Goal: Information Seeking & Learning: Learn about a topic

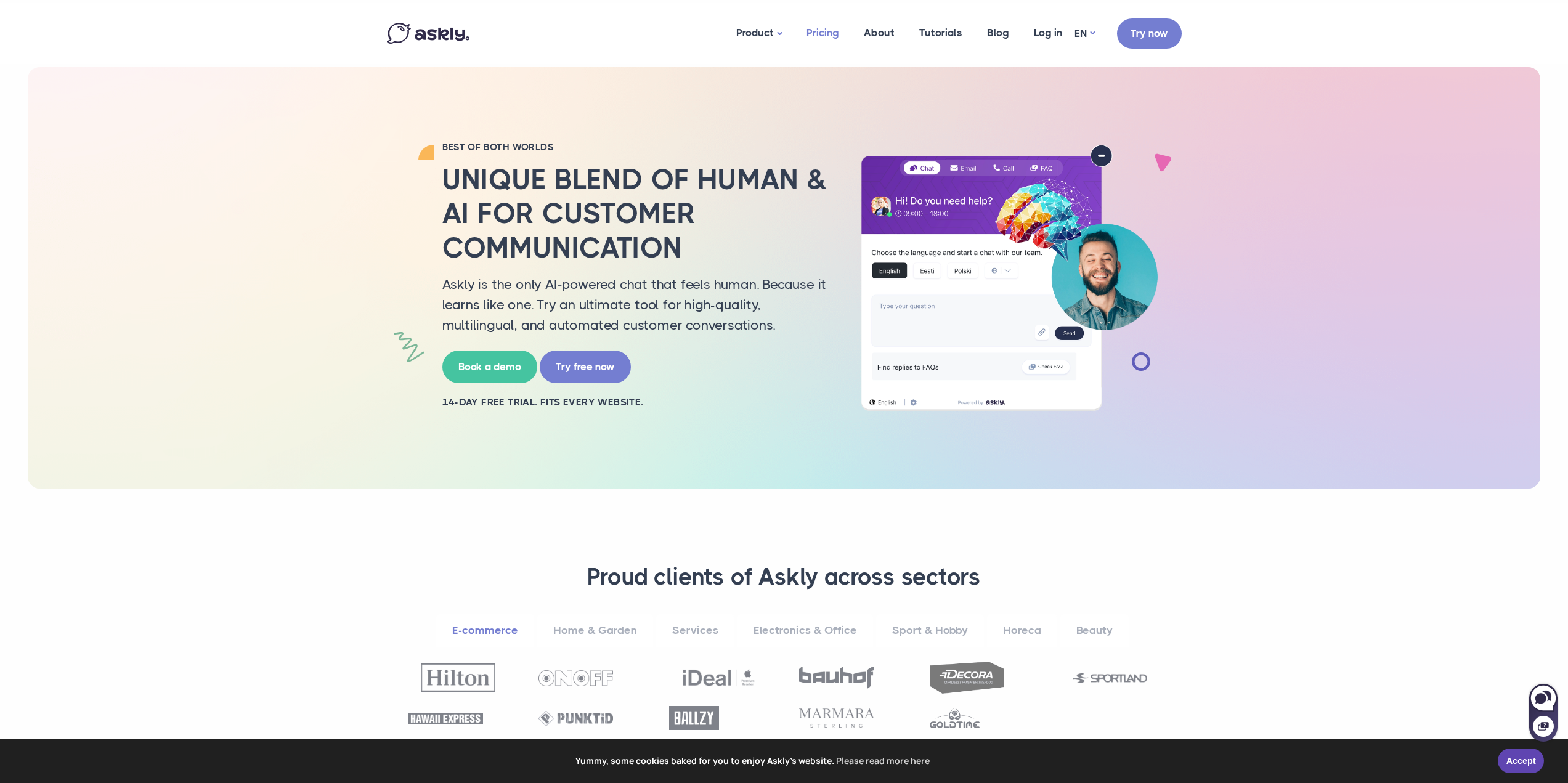
click at [826, 33] on link "Pricing" at bounding box center [823, 33] width 57 height 60
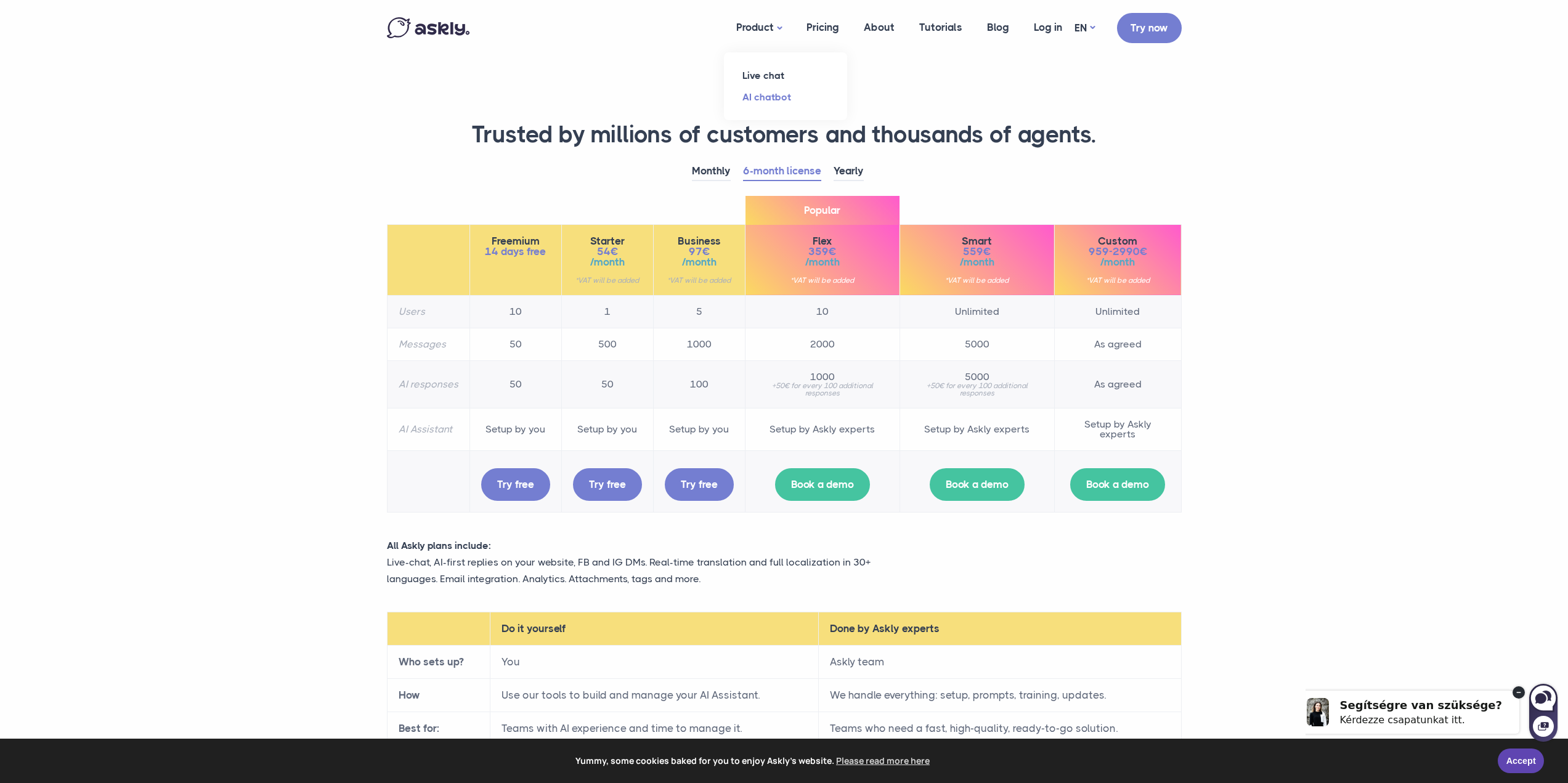
click at [767, 98] on link "AI chatbot" at bounding box center [786, 97] width 123 height 22
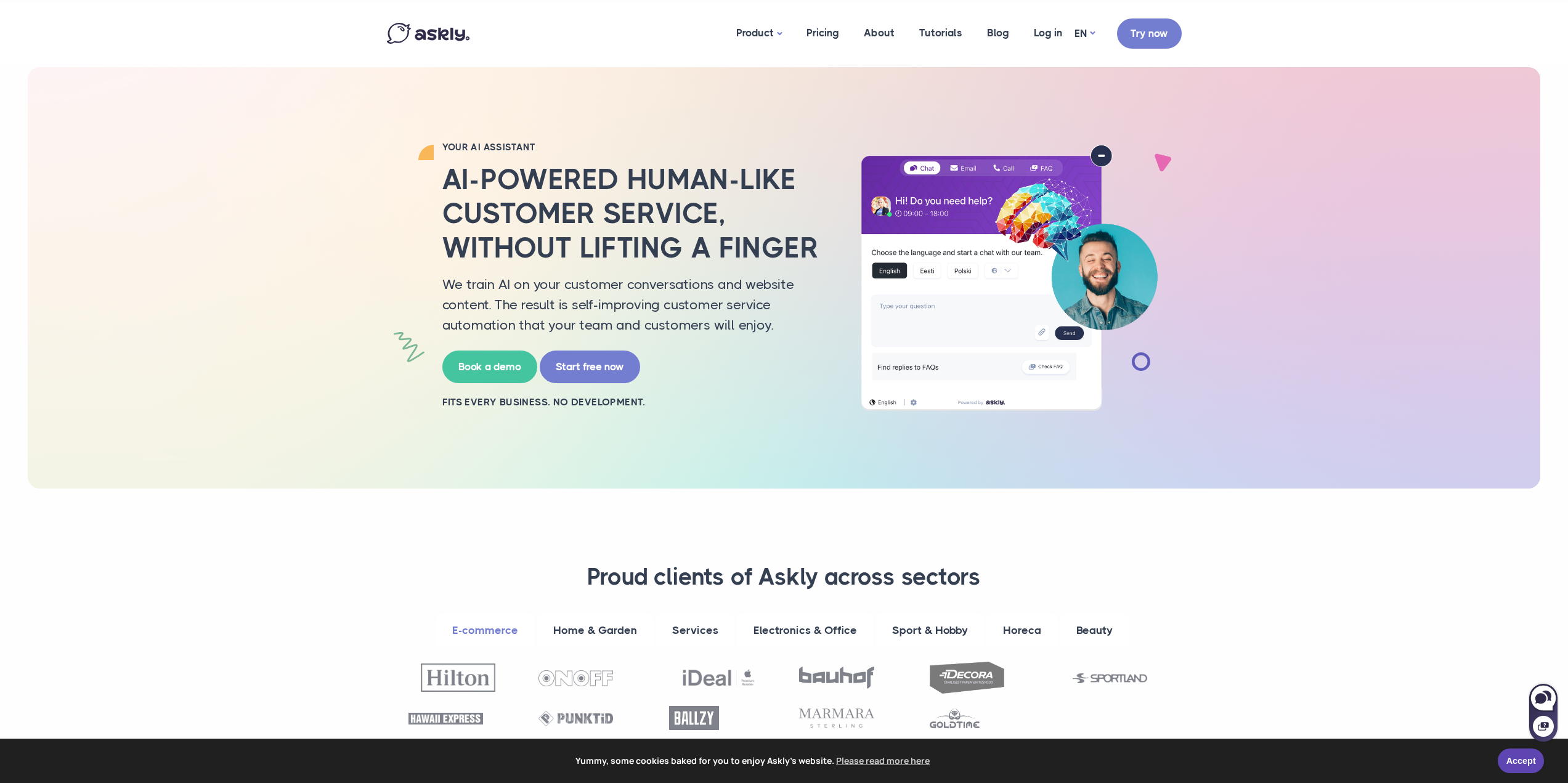
click at [426, 33] on img at bounding box center [428, 33] width 82 height 21
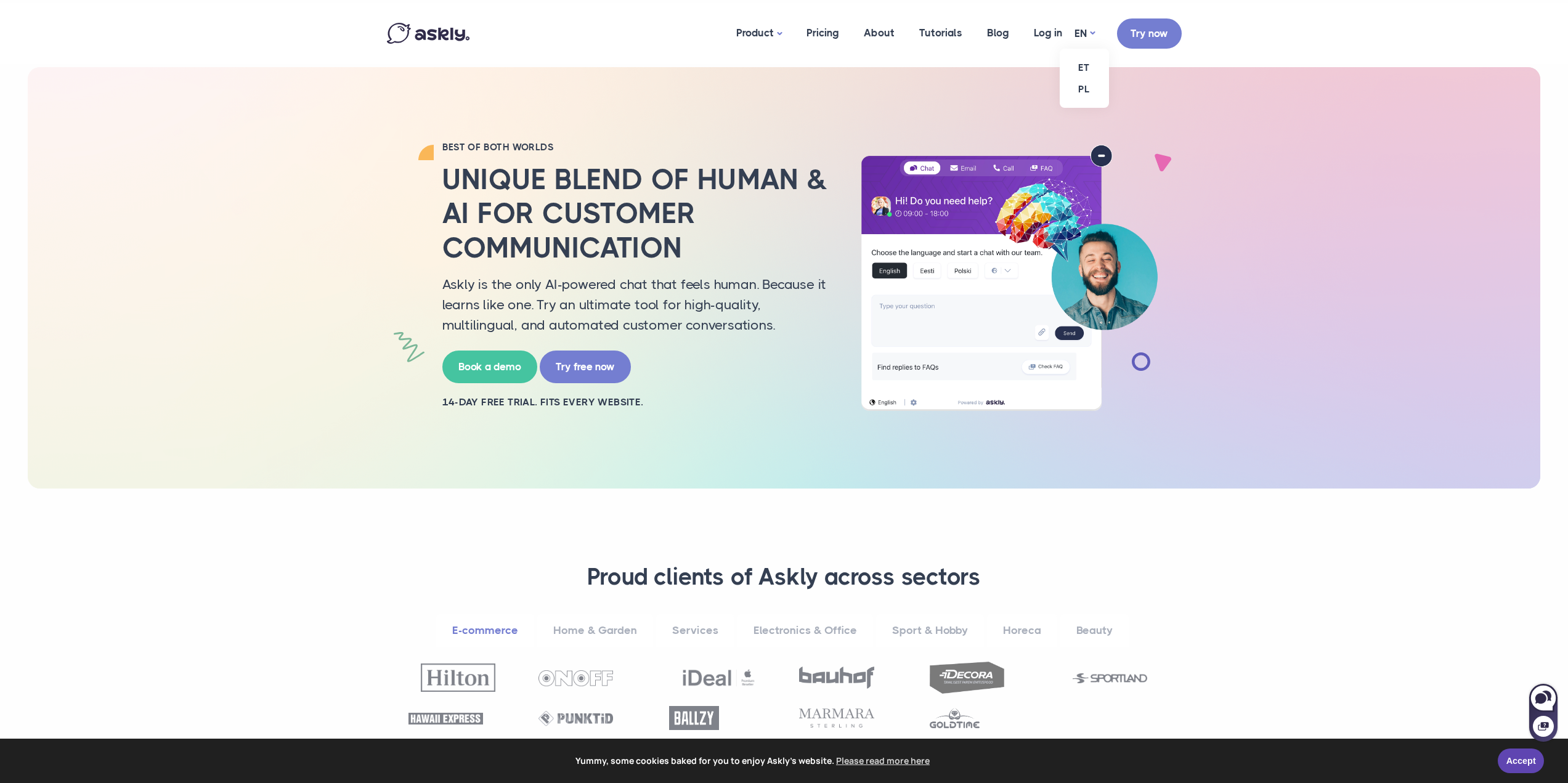
drag, startPoint x: 1077, startPoint y: 39, endPoint x: 1083, endPoint y: 38, distance: 6.1
click at [1078, 49] on ul "ET PL" at bounding box center [1084, 78] width 50 height 59
click at [1082, 87] on link "PL" at bounding box center [1084, 89] width 50 height 22
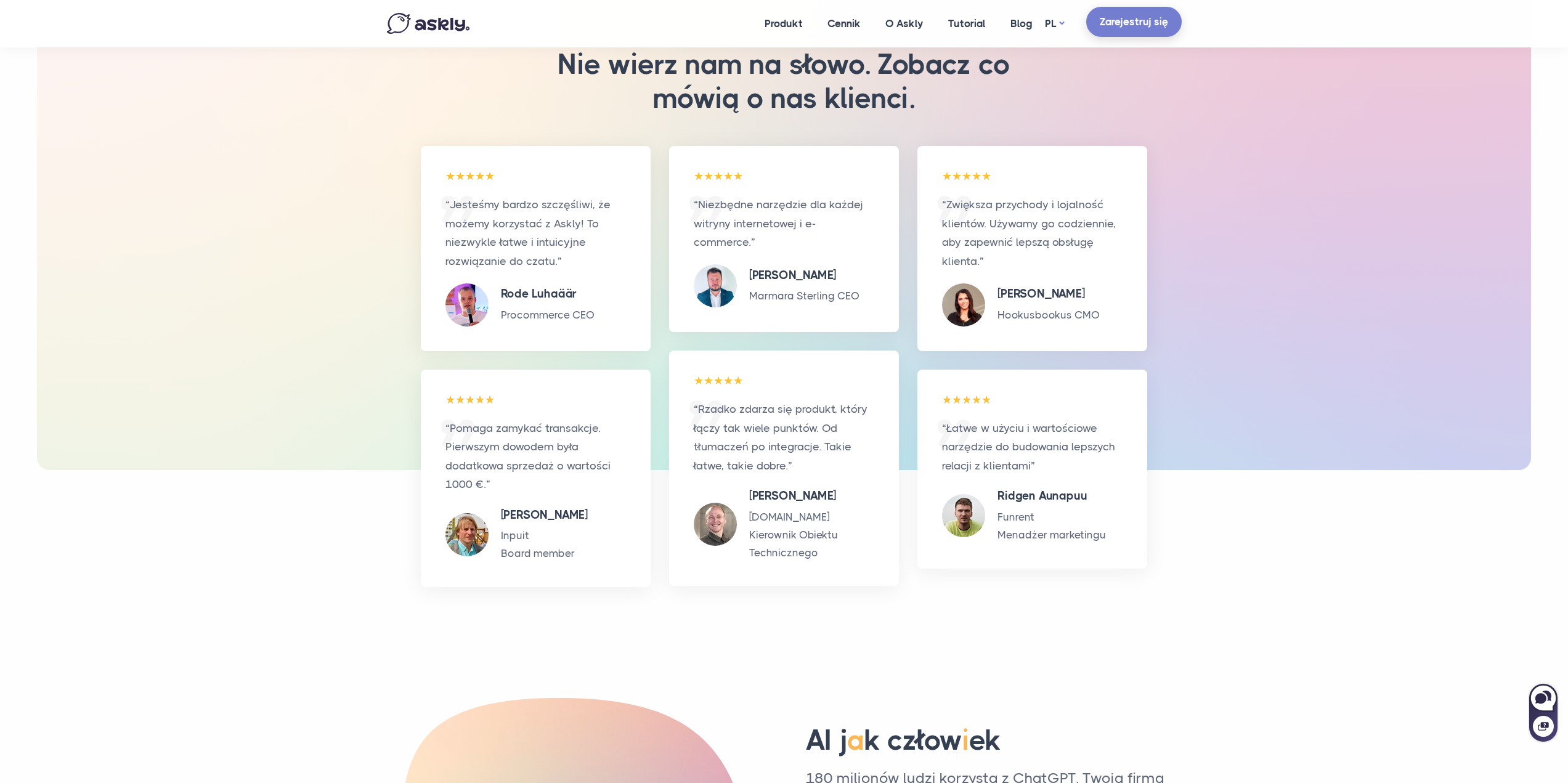
scroll to position [2622, 0]
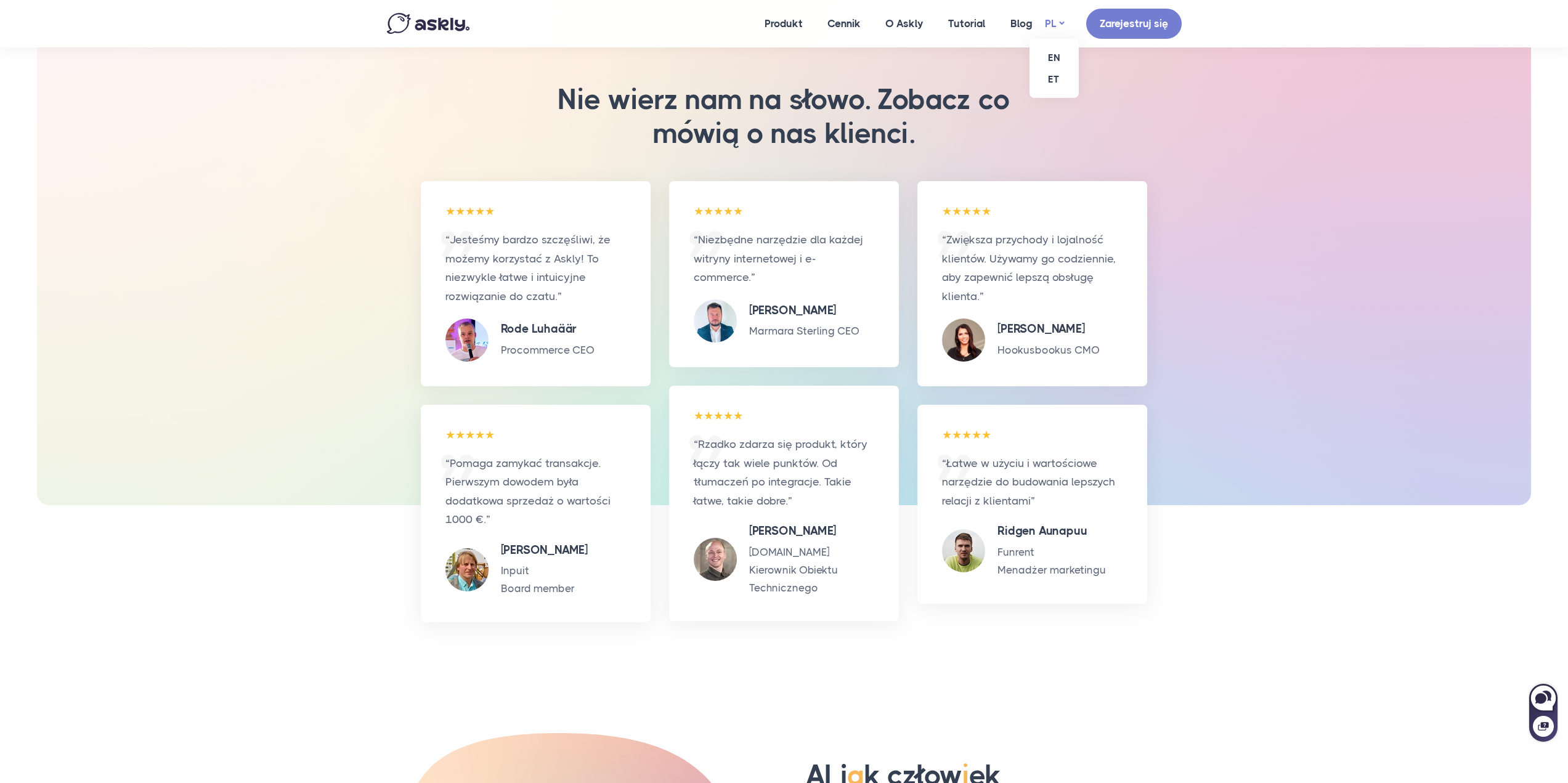
click at [1055, 21] on link "PL" at bounding box center [1055, 24] width 19 height 18
click at [1050, 57] on link "EN" at bounding box center [1054, 58] width 50 height 22
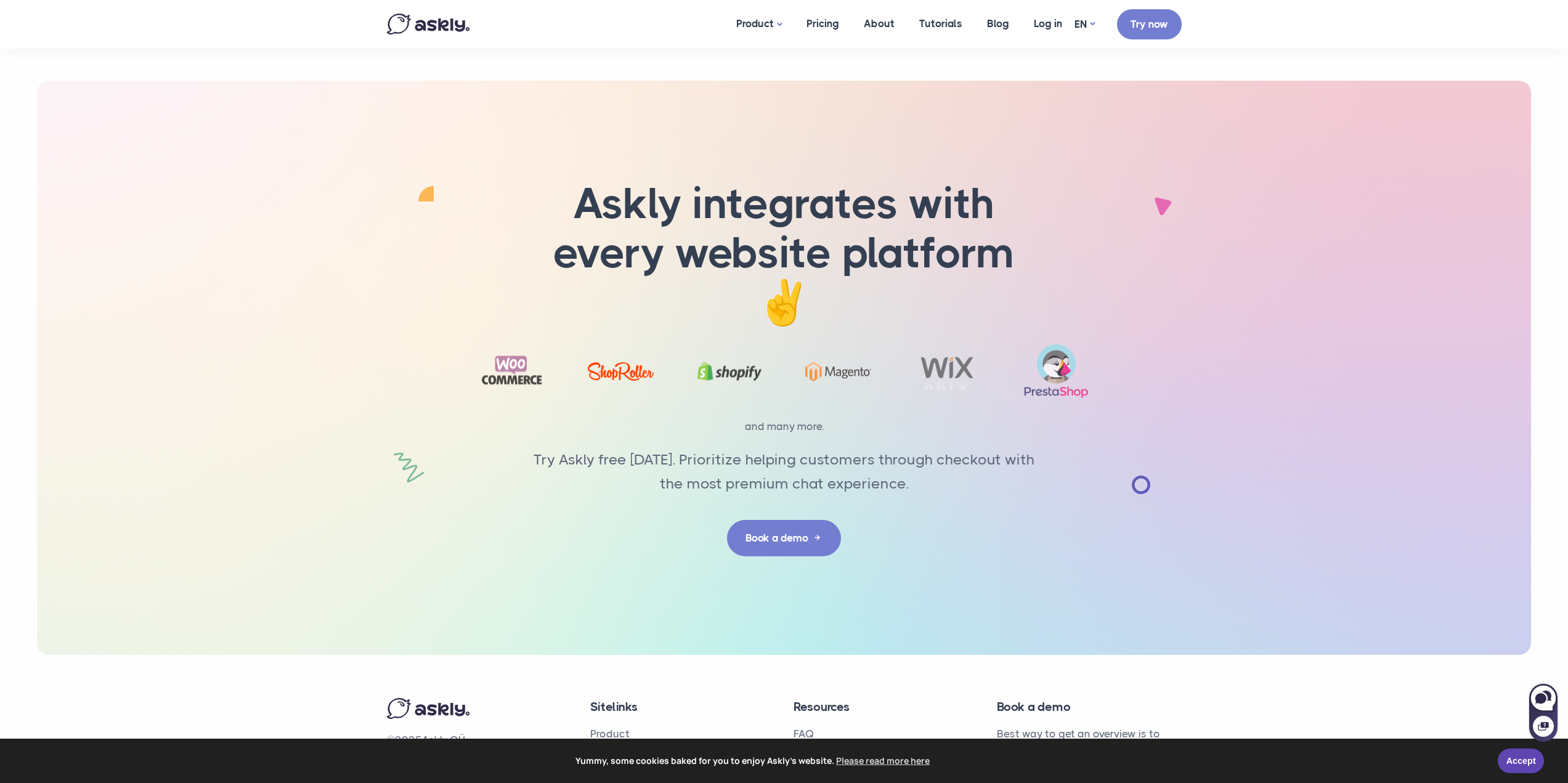
scroll to position [3720, 0]
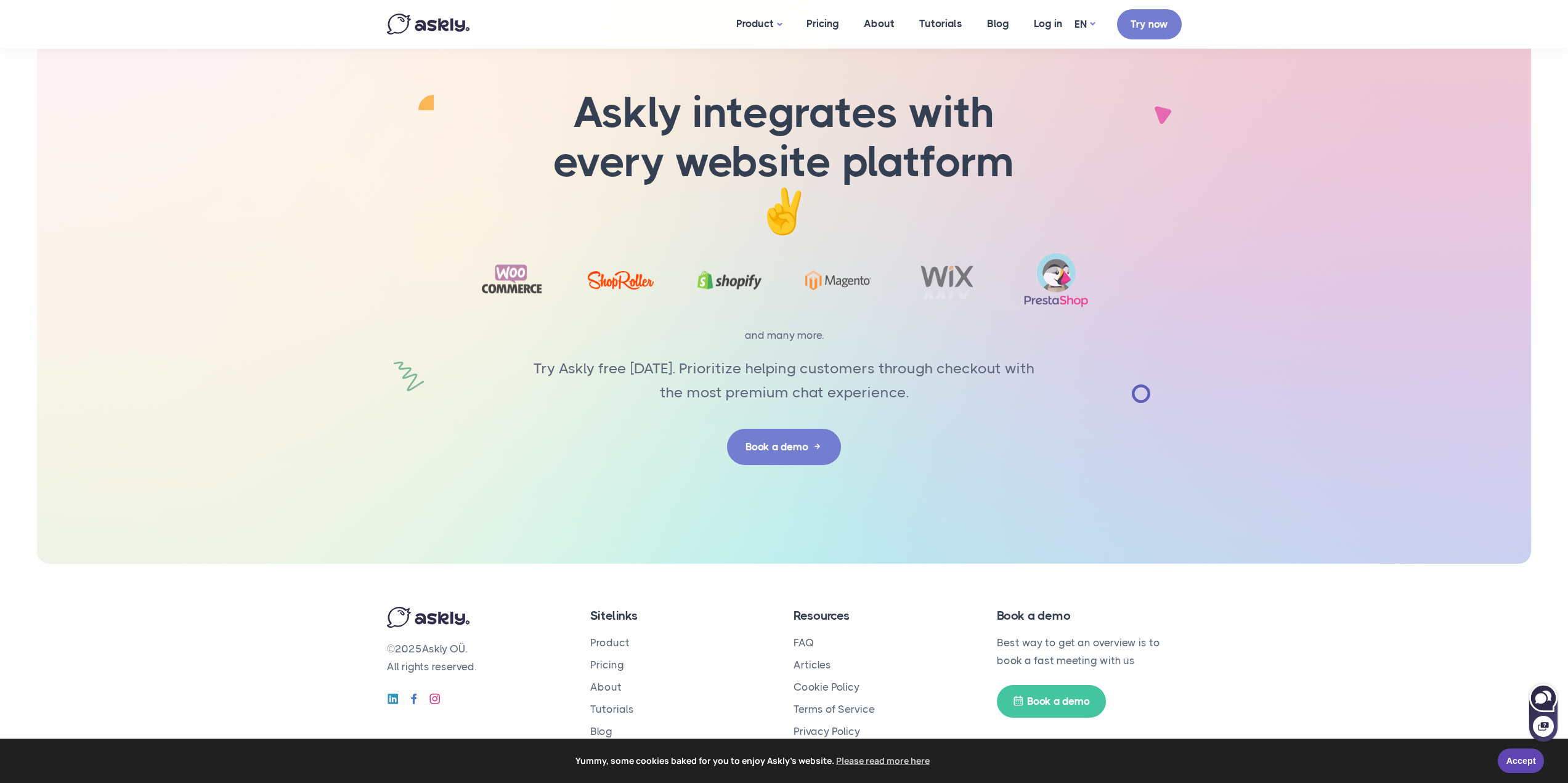
click at [1542, 700] on icon at bounding box center [1541, 698] width 11 height 10
select select "**"
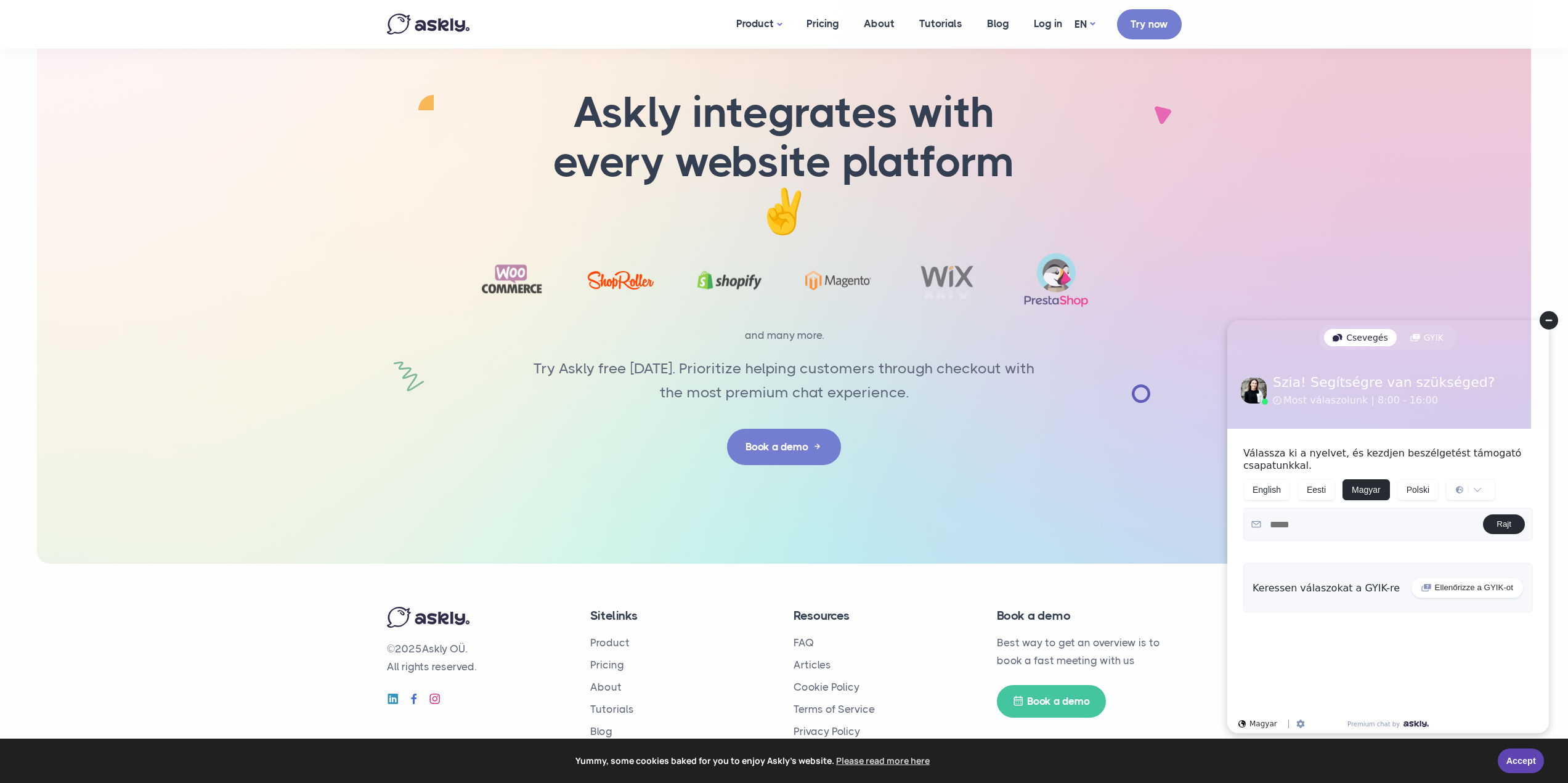
scroll to position [0, 0]
click at [1545, 318] on circle at bounding box center [1549, 320] width 19 height 19
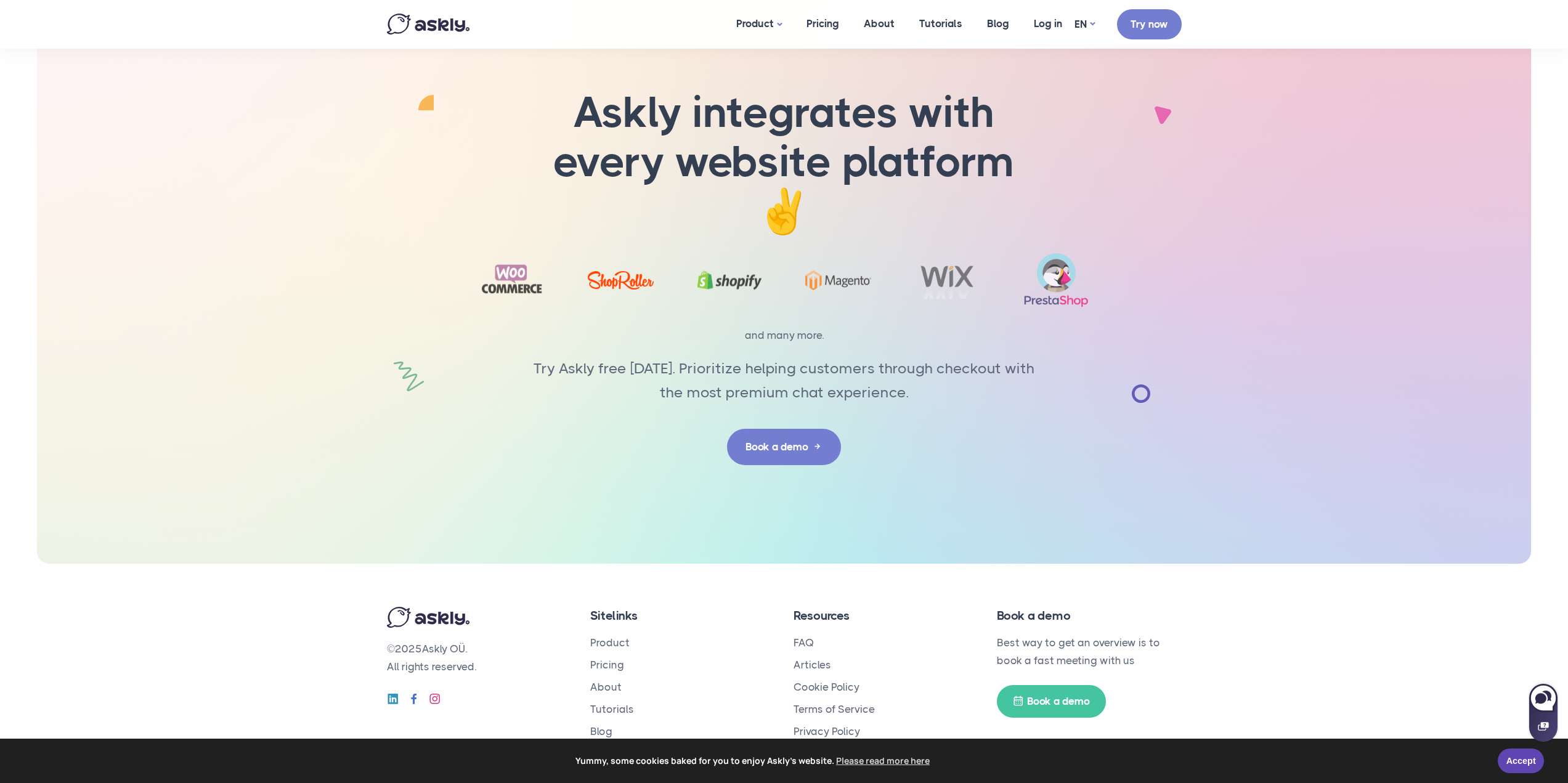
click at [1540, 725] on icon at bounding box center [1543, 726] width 10 height 8
select select "**"
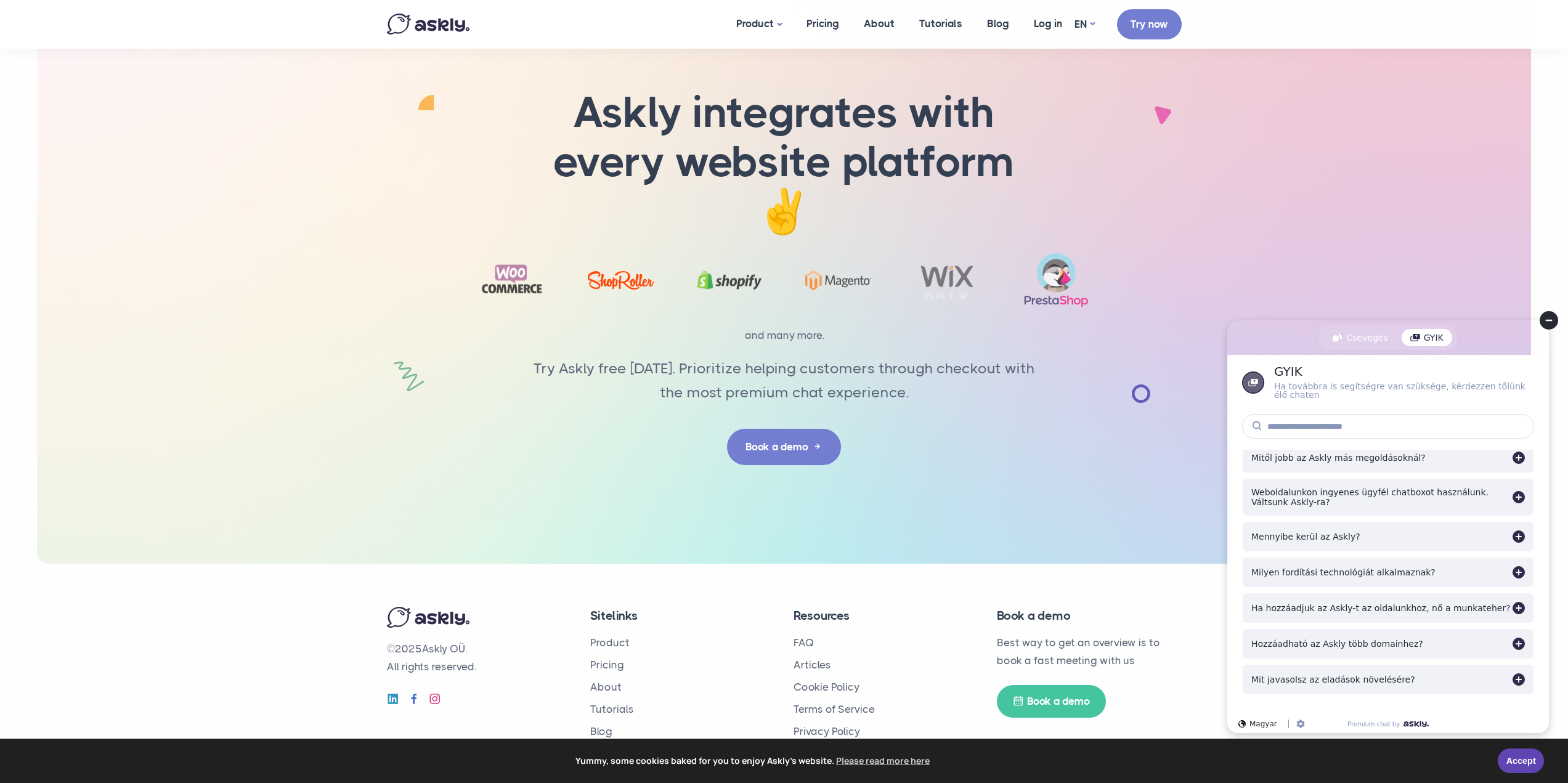
scroll to position [11, 0]
click at [1513, 642] on div at bounding box center [1518, 644] width 12 height 12
click at [1513, 646] on div at bounding box center [1518, 640] width 12 height 12
click at [1508, 528] on div "Mennyibe kerül az Askly?" at bounding box center [1388, 536] width 291 height 30
click at [1513, 530] on div at bounding box center [1518, 532] width 12 height 12
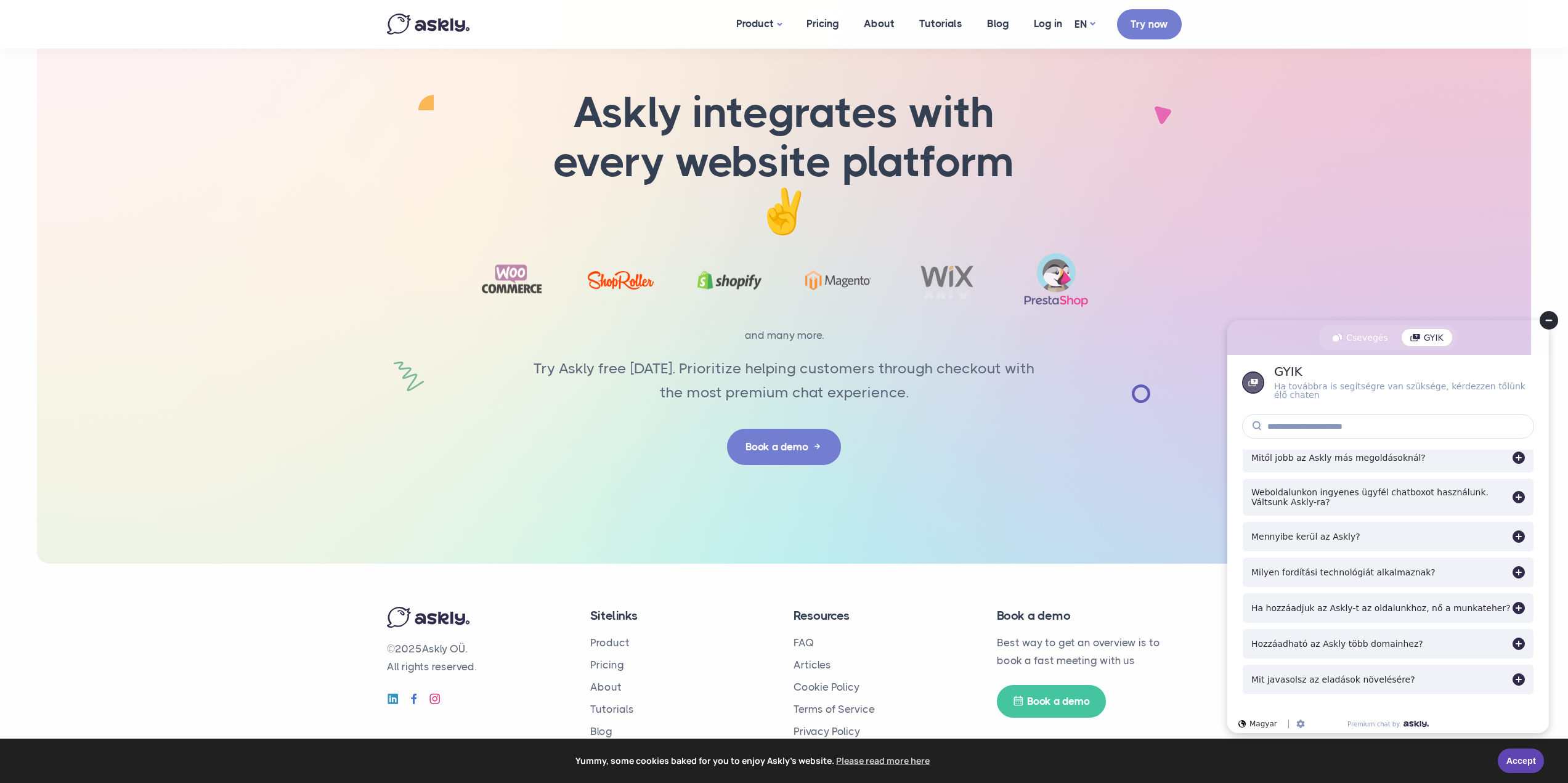
click at [1513, 537] on div at bounding box center [1518, 536] width 12 height 12
click at [1513, 533] on div at bounding box center [1518, 532] width 12 height 12
click at [1542, 316] on circle at bounding box center [1549, 320] width 19 height 19
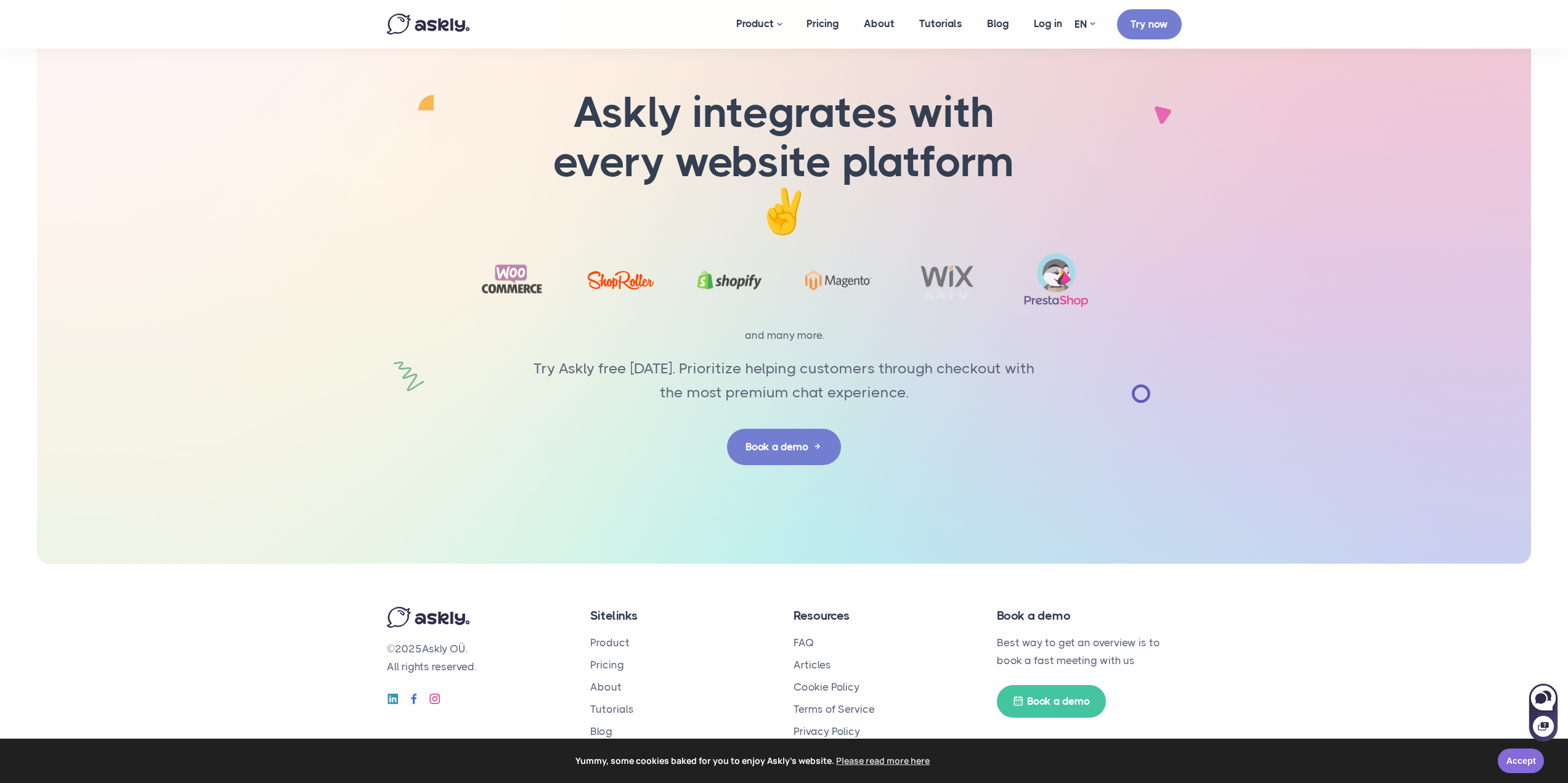
drag, startPoint x: 1509, startPoint y: 757, endPoint x: 1496, endPoint y: 754, distance: 13.3
click at [1509, 757] on link "Accept" at bounding box center [1521, 760] width 46 height 24
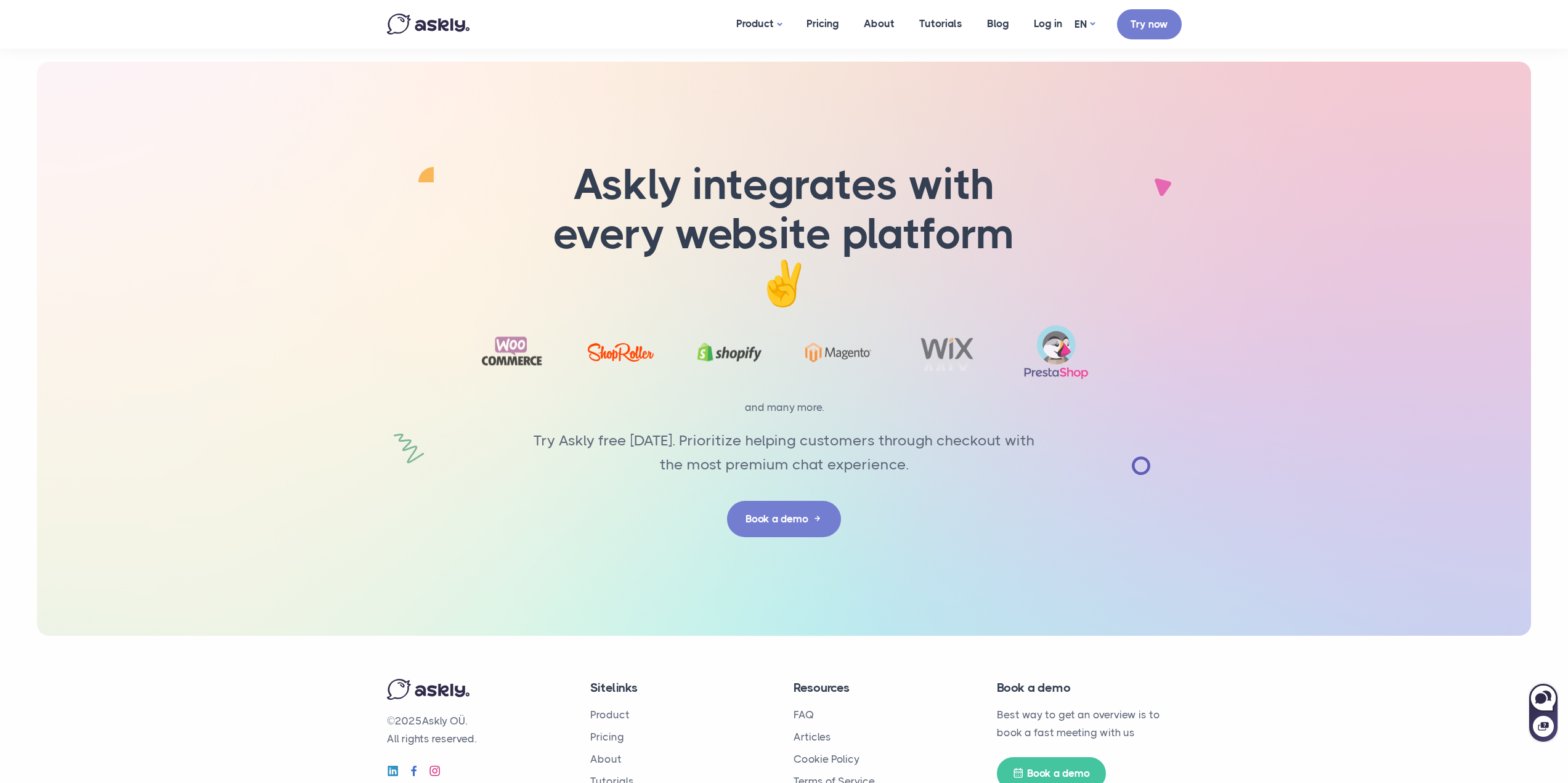
scroll to position [3720, 0]
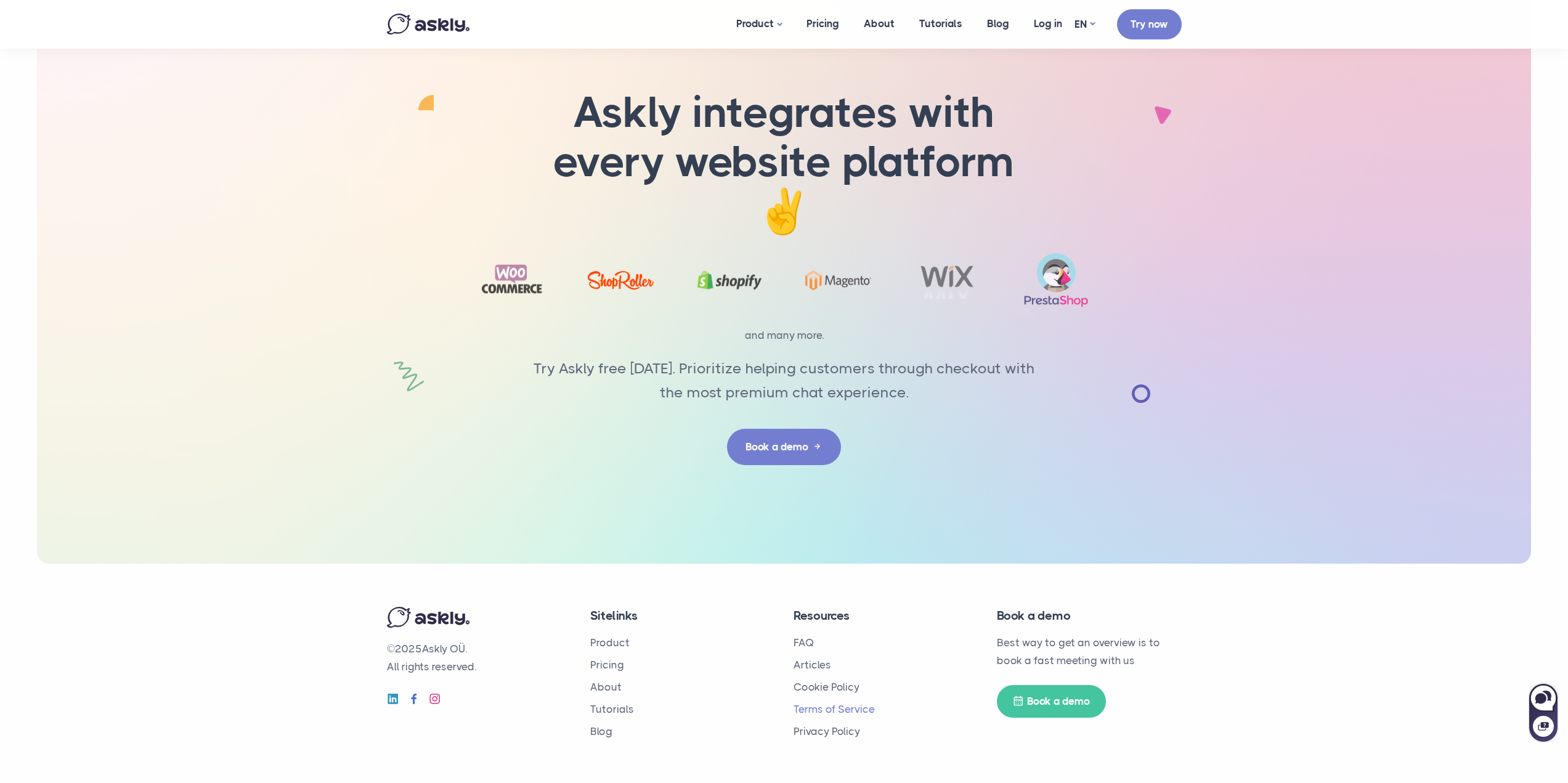
click at [804, 709] on link "Terms of Service" at bounding box center [834, 708] width 81 height 12
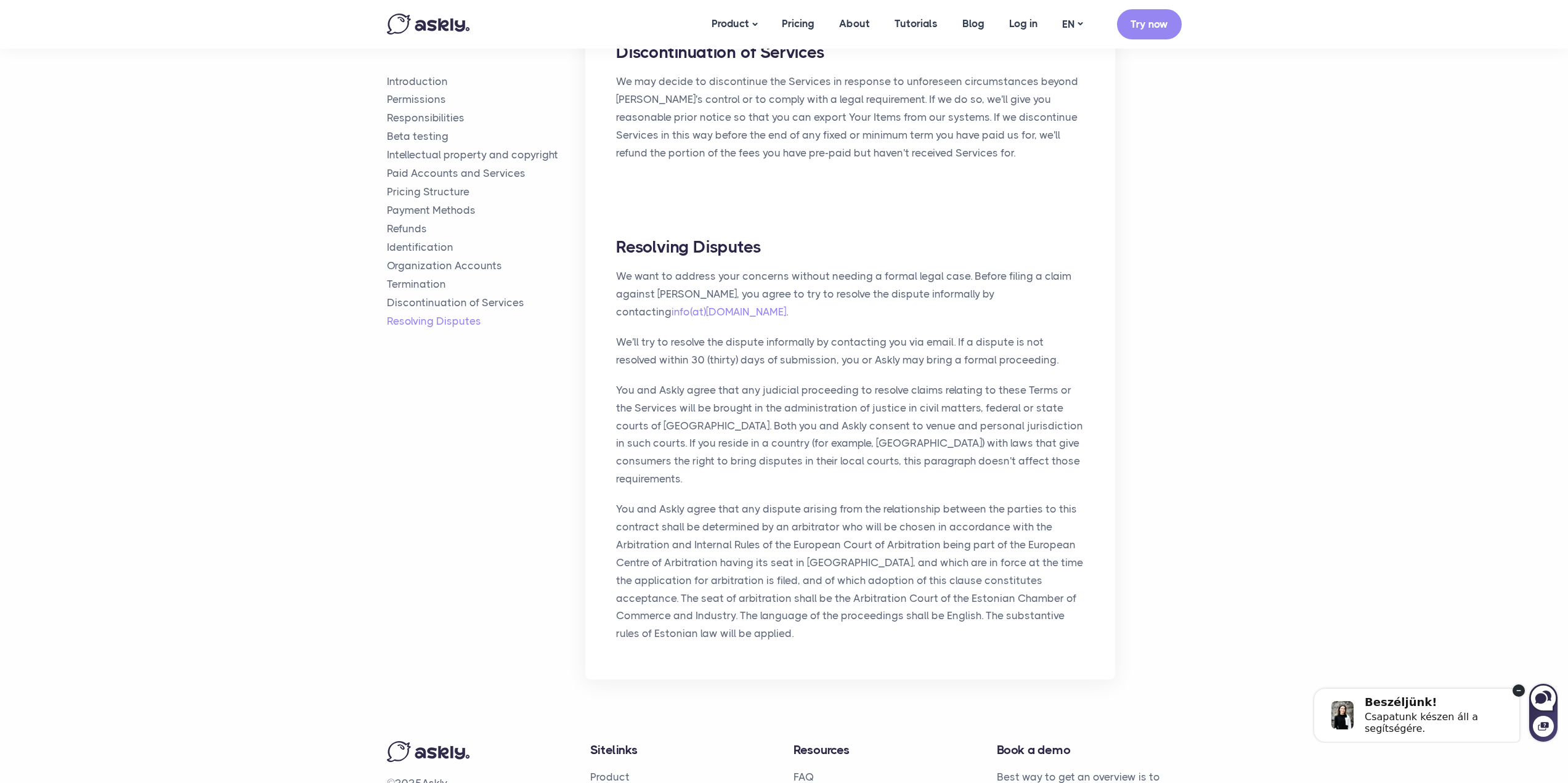
scroll to position [3984, 0]
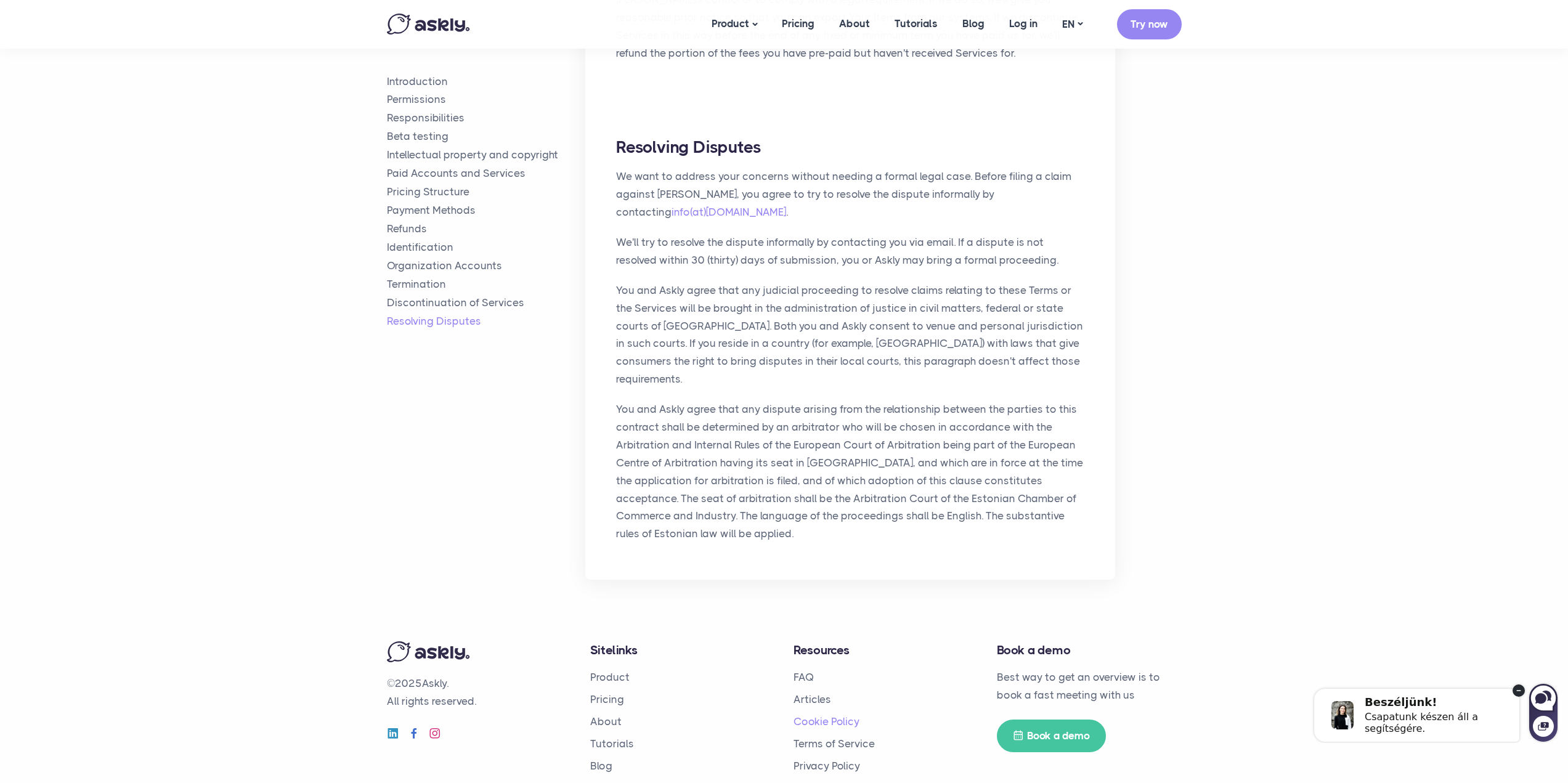
click at [820, 715] on link "Cookie Policy" at bounding box center [826, 721] width 66 height 12
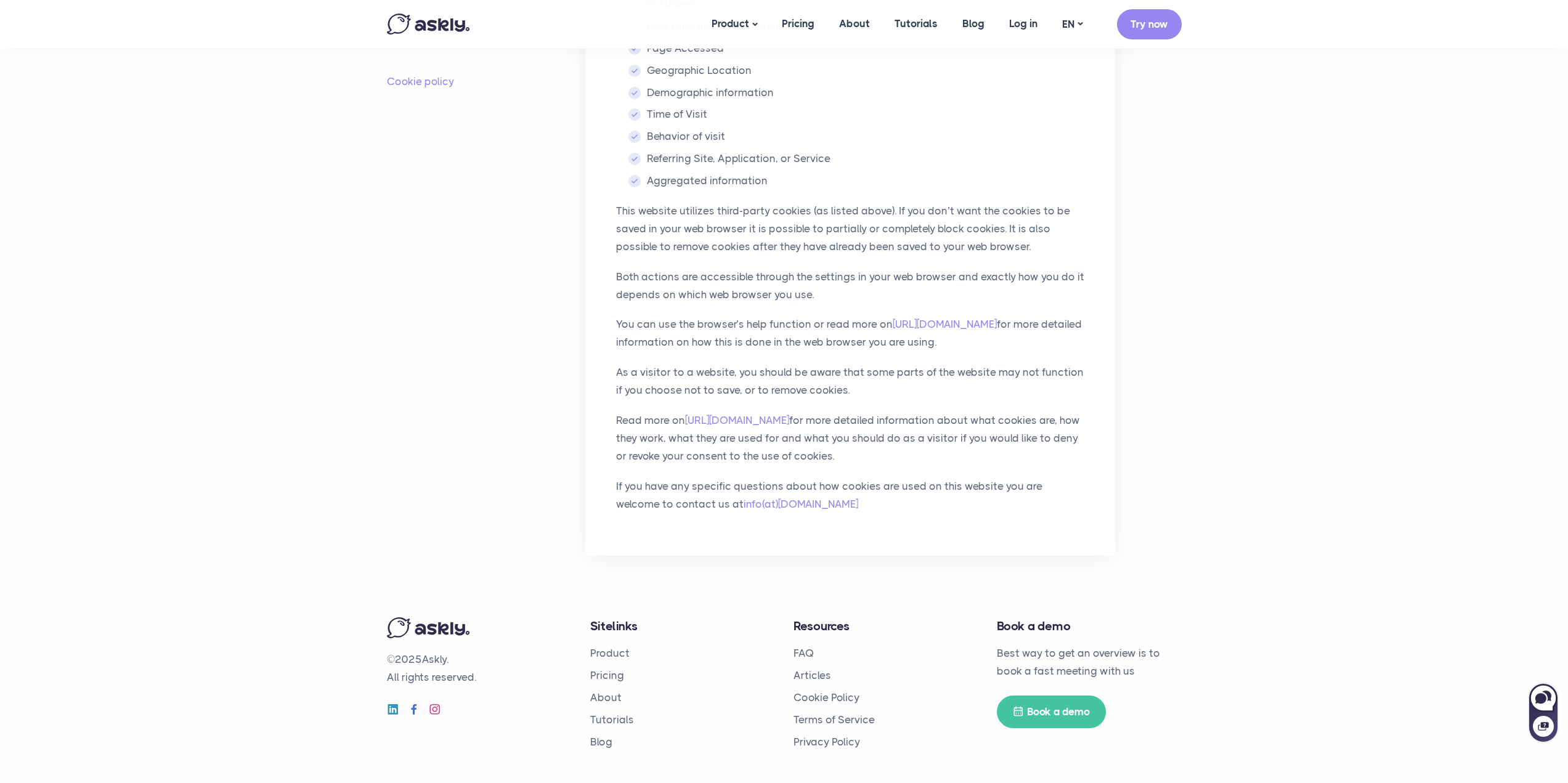
scroll to position [664, 0]
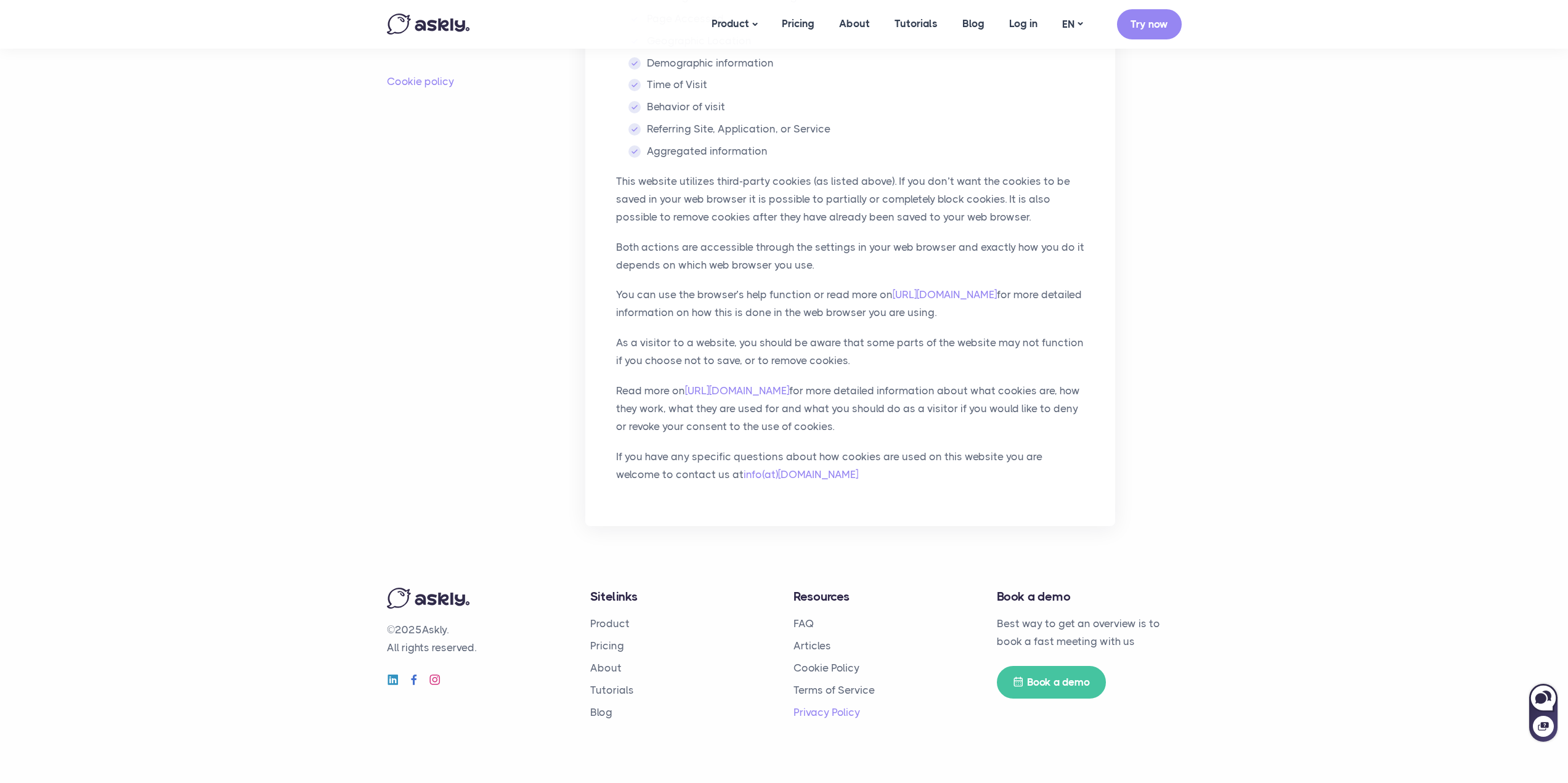
click at [839, 710] on link "Privacy Policy" at bounding box center [826, 712] width 66 height 12
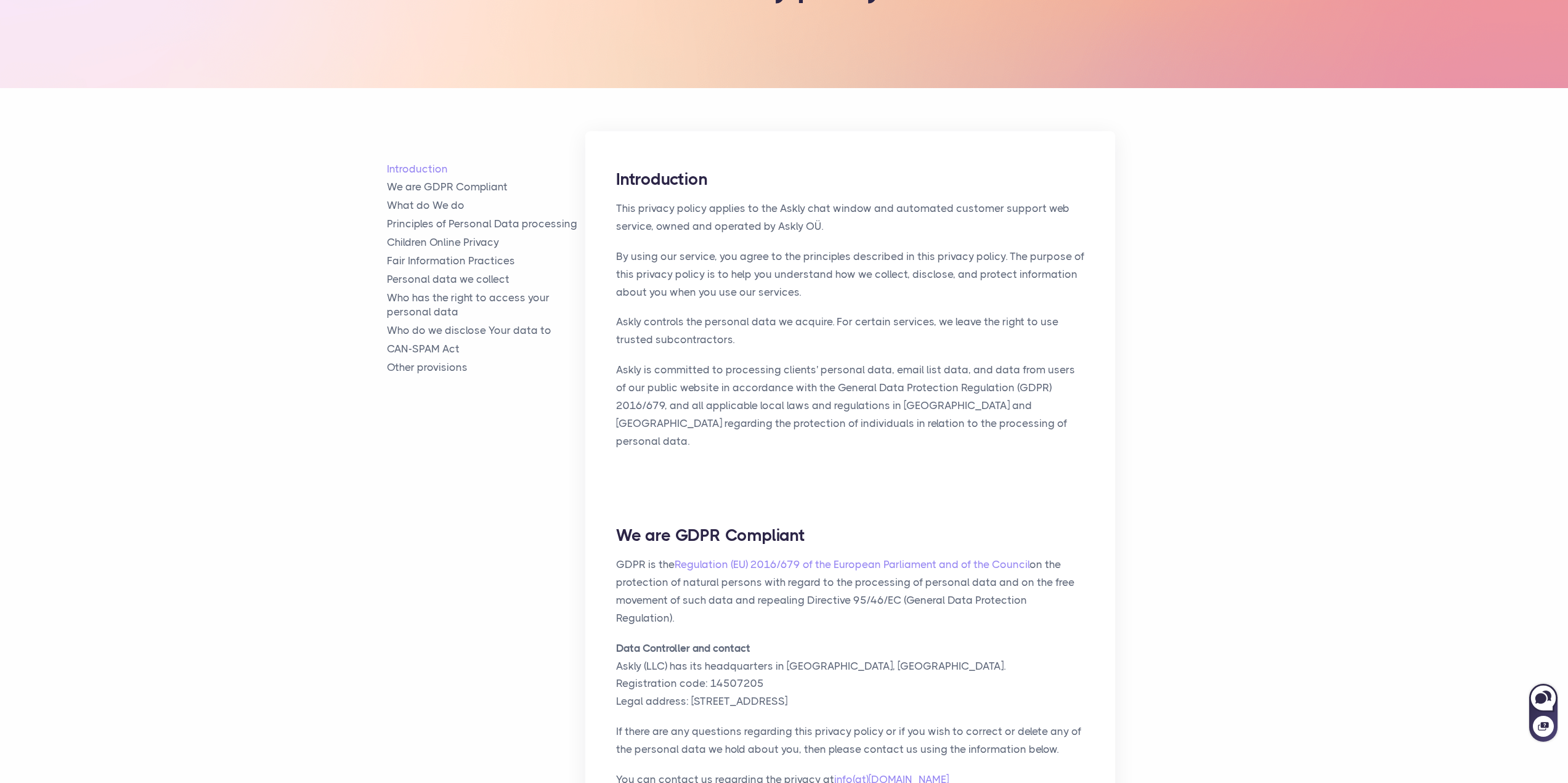
scroll to position [184, 0]
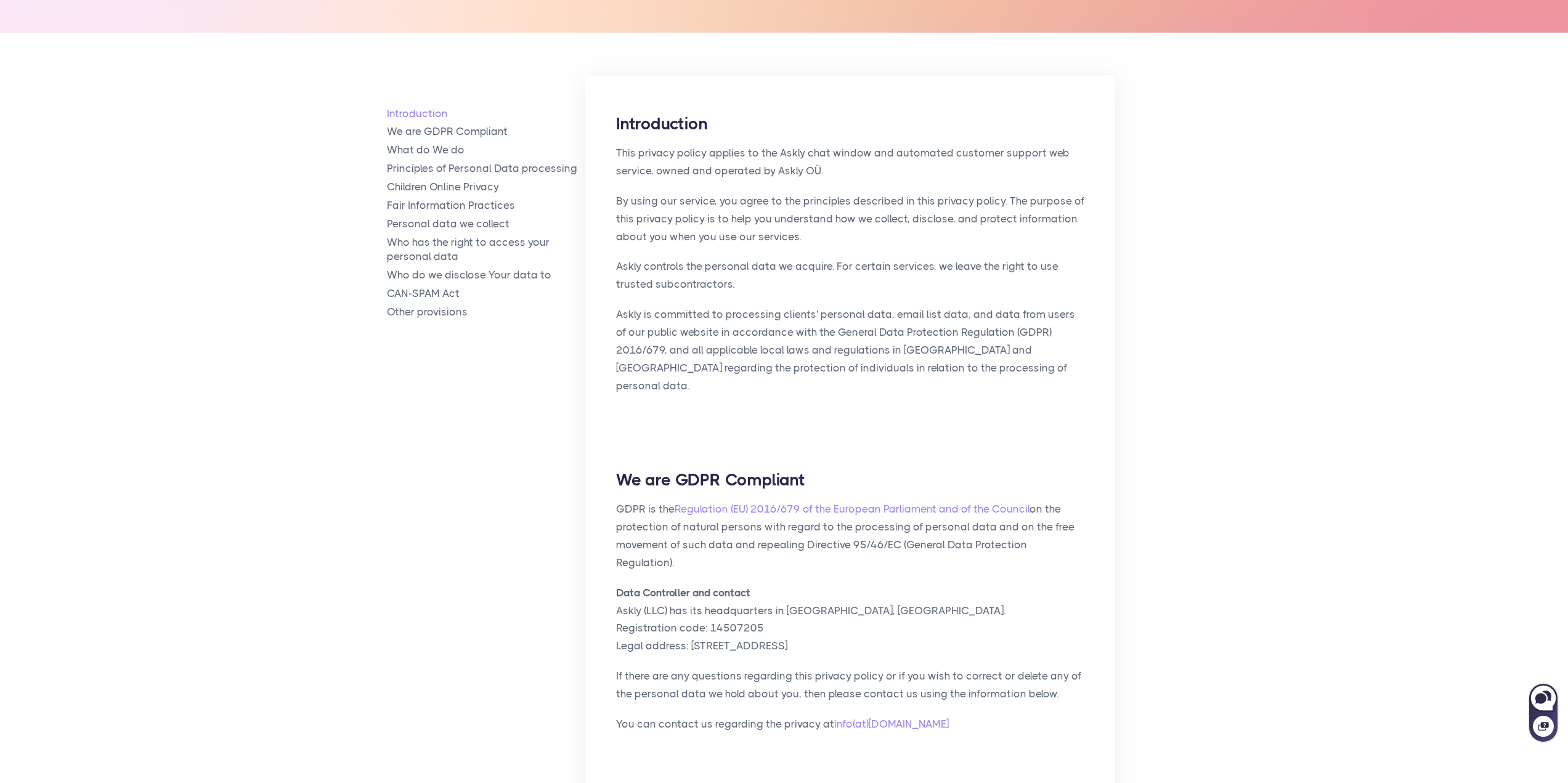
drag, startPoint x: 863, startPoint y: 576, endPoint x: 617, endPoint y: 580, distance: 246.0
click at [617, 584] on p "Data Controller and contact Askly (LLC) has its headquarters in Tallinn, Estoni…" at bounding box center [850, 619] width 468 height 71
click at [617, 580] on div at bounding box center [617, 580] width 0 height 0
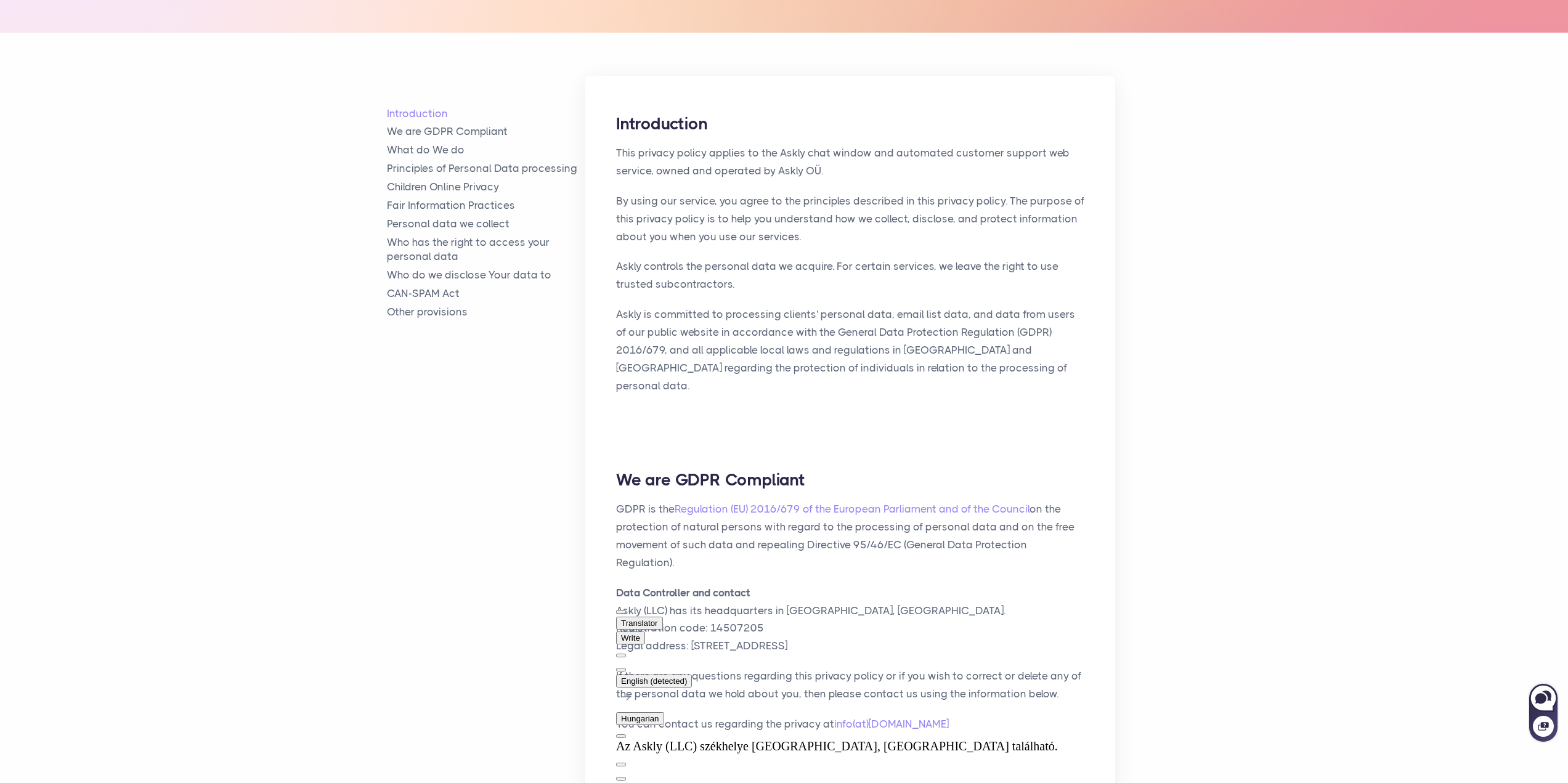
click at [626, 668] on button at bounding box center [621, 670] width 10 height 4
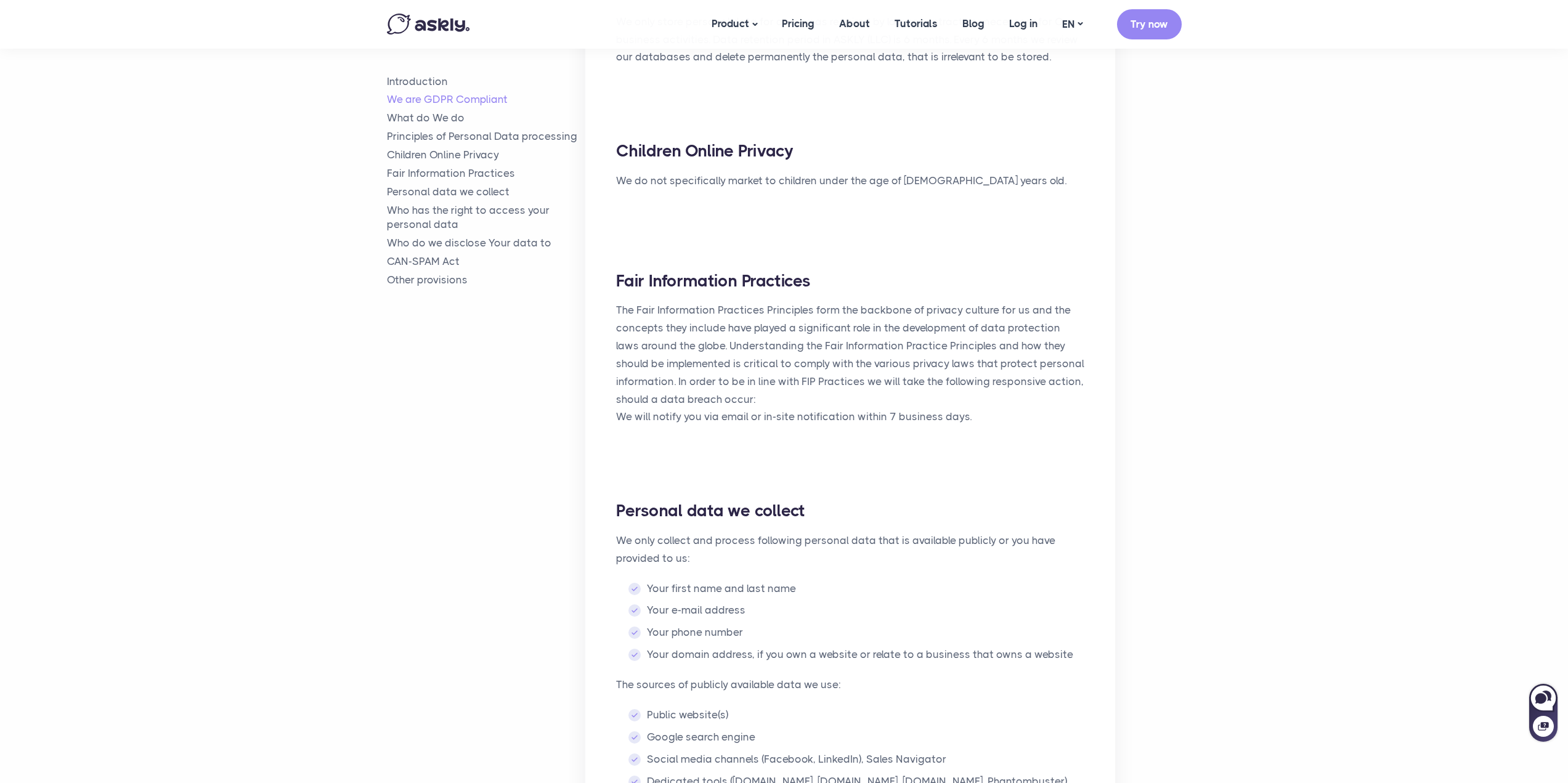
scroll to position [0, 0]
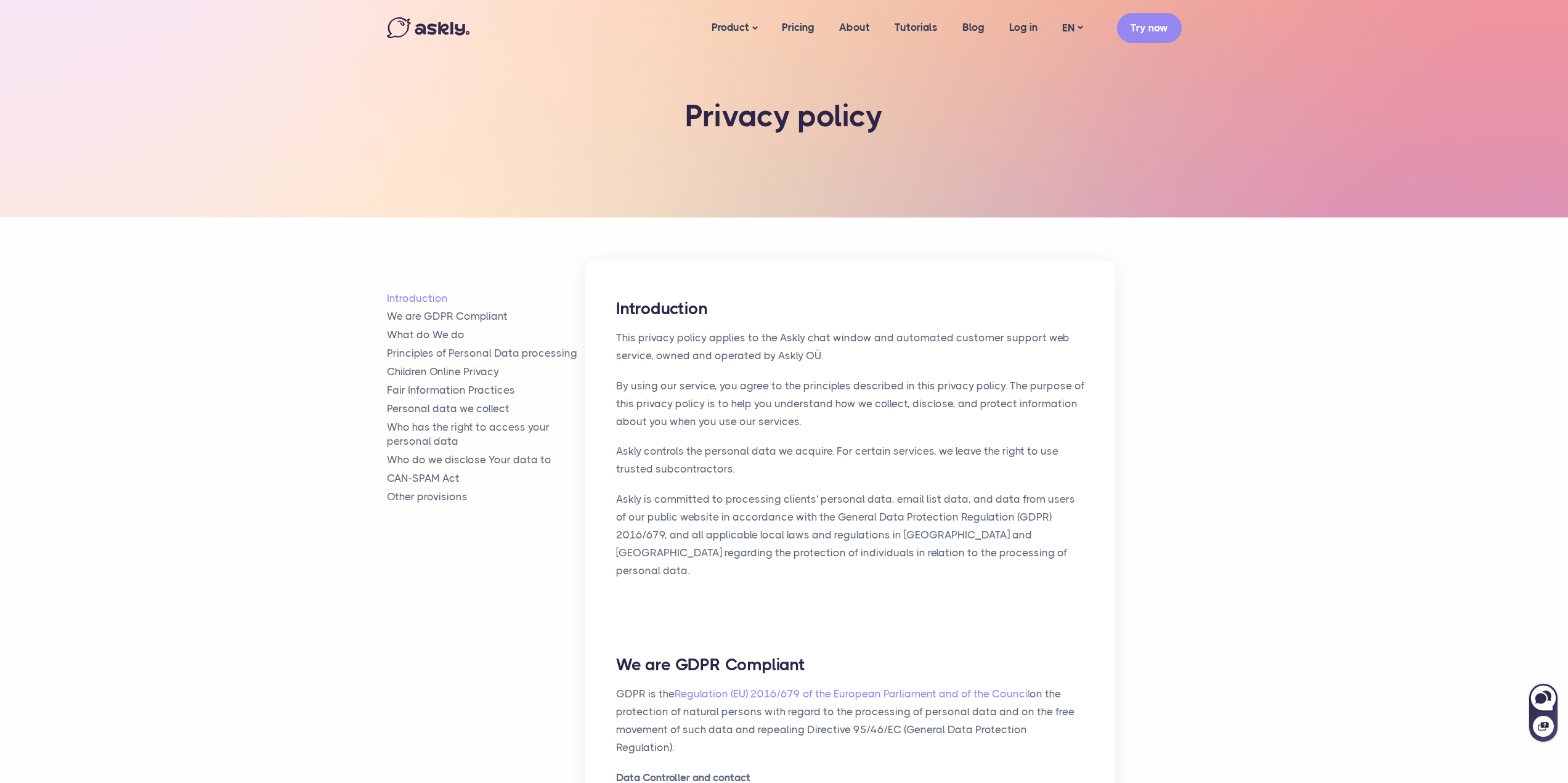
click at [422, 32] on img at bounding box center [428, 28] width 82 height 21
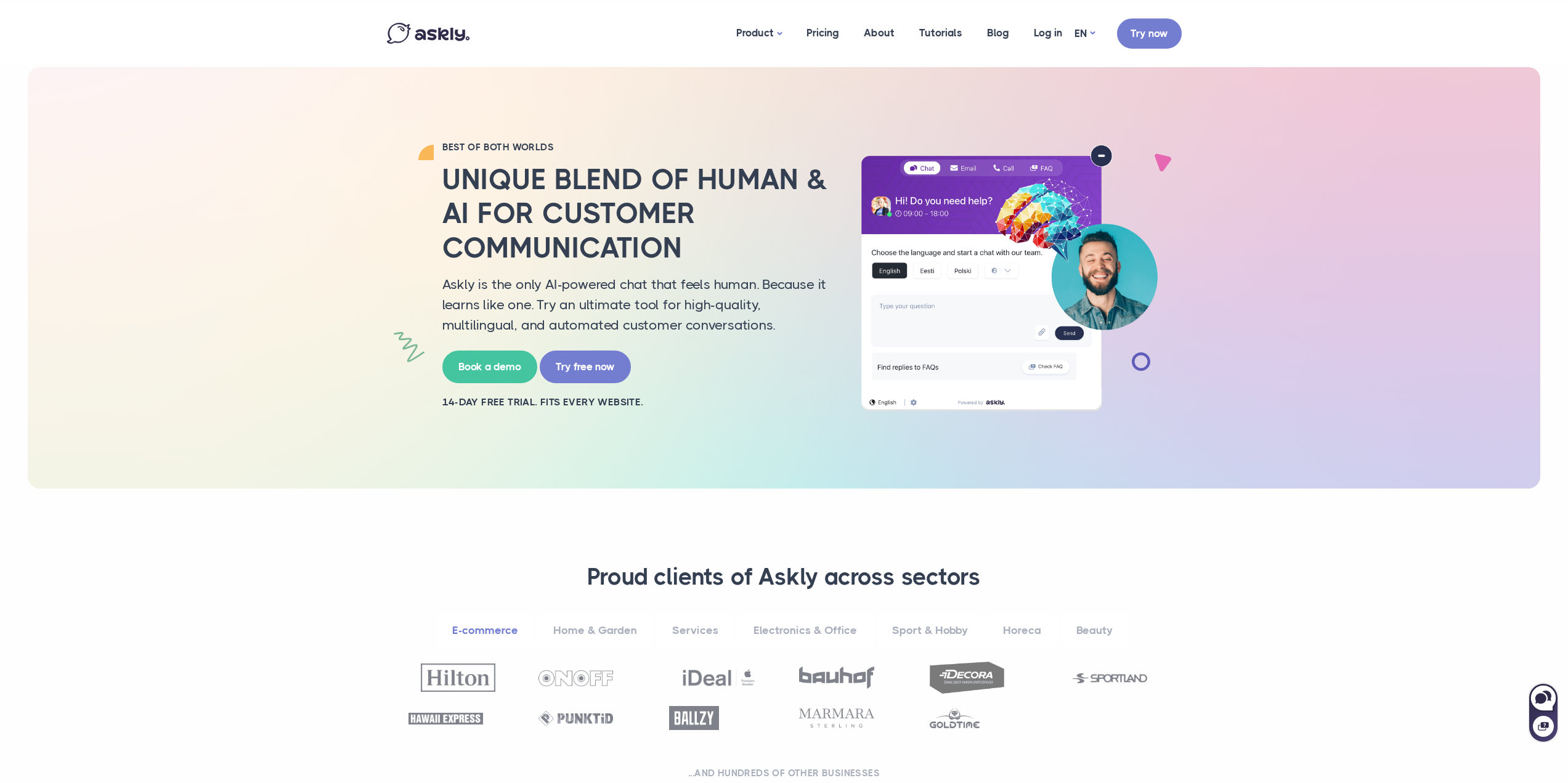
click at [1564, 53] on nav "Product Live chat AI chat Pricing About Tutorials Blog Log in [EMAIL_ADDRESS][D…" at bounding box center [784, 33] width 1568 height 61
drag, startPoint x: 1574, startPoint y: 51, endPoint x: 1411, endPoint y: 521, distance: 497.5
click at [1411, 521] on section "**********" at bounding box center [784, 674] width 1568 height 371
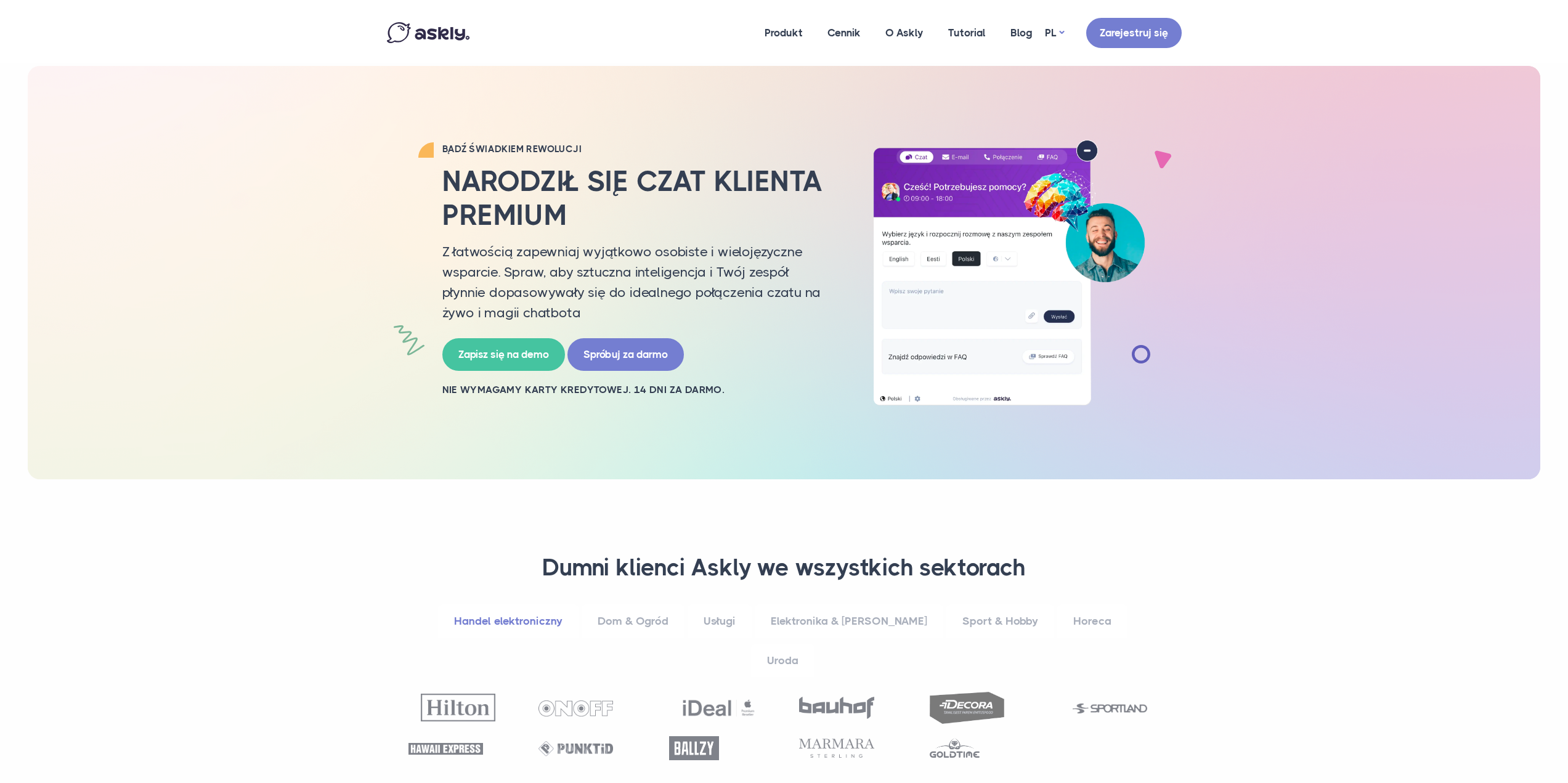
scroll to position [2622, 0]
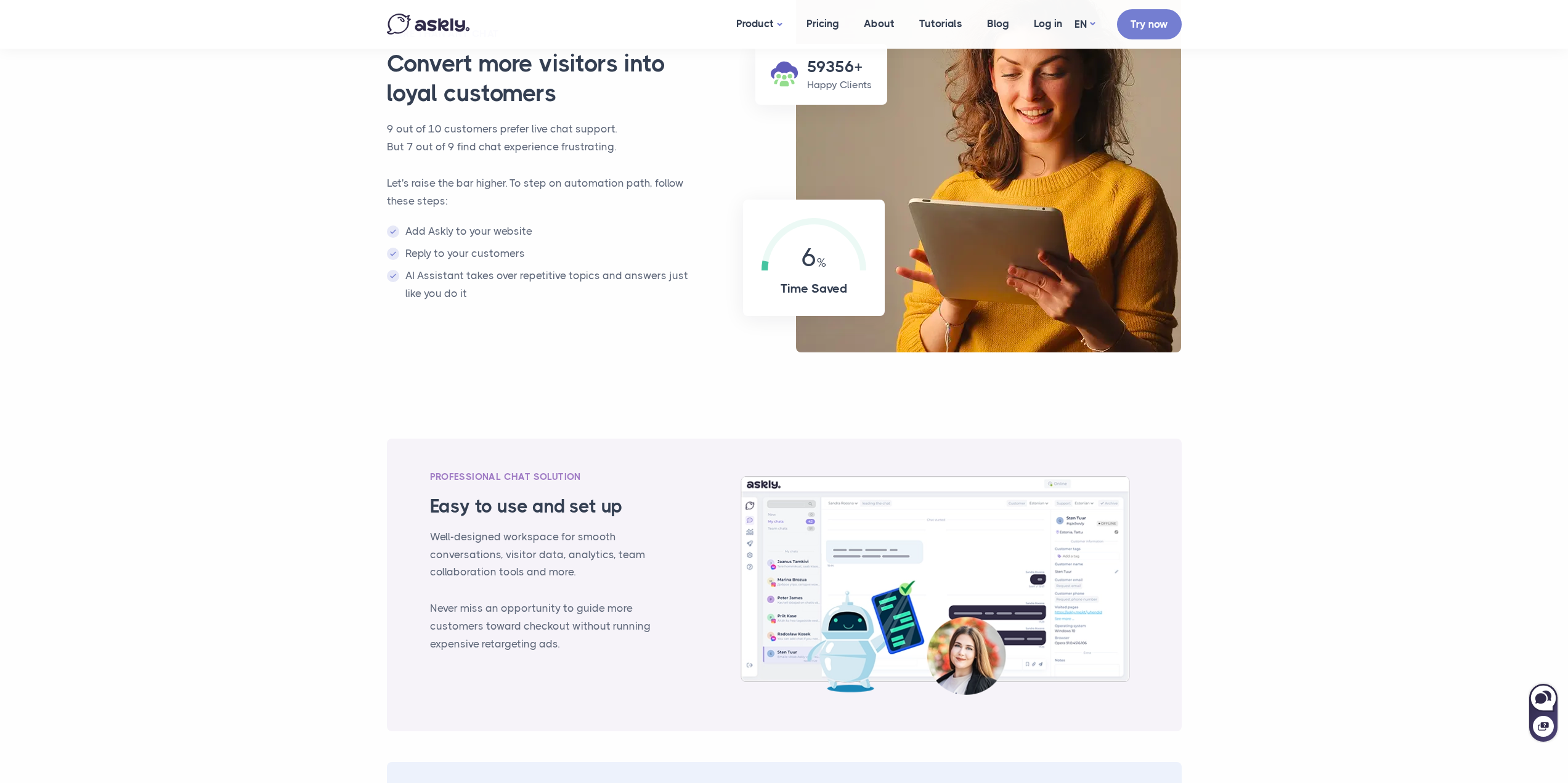
scroll to position [773, 0]
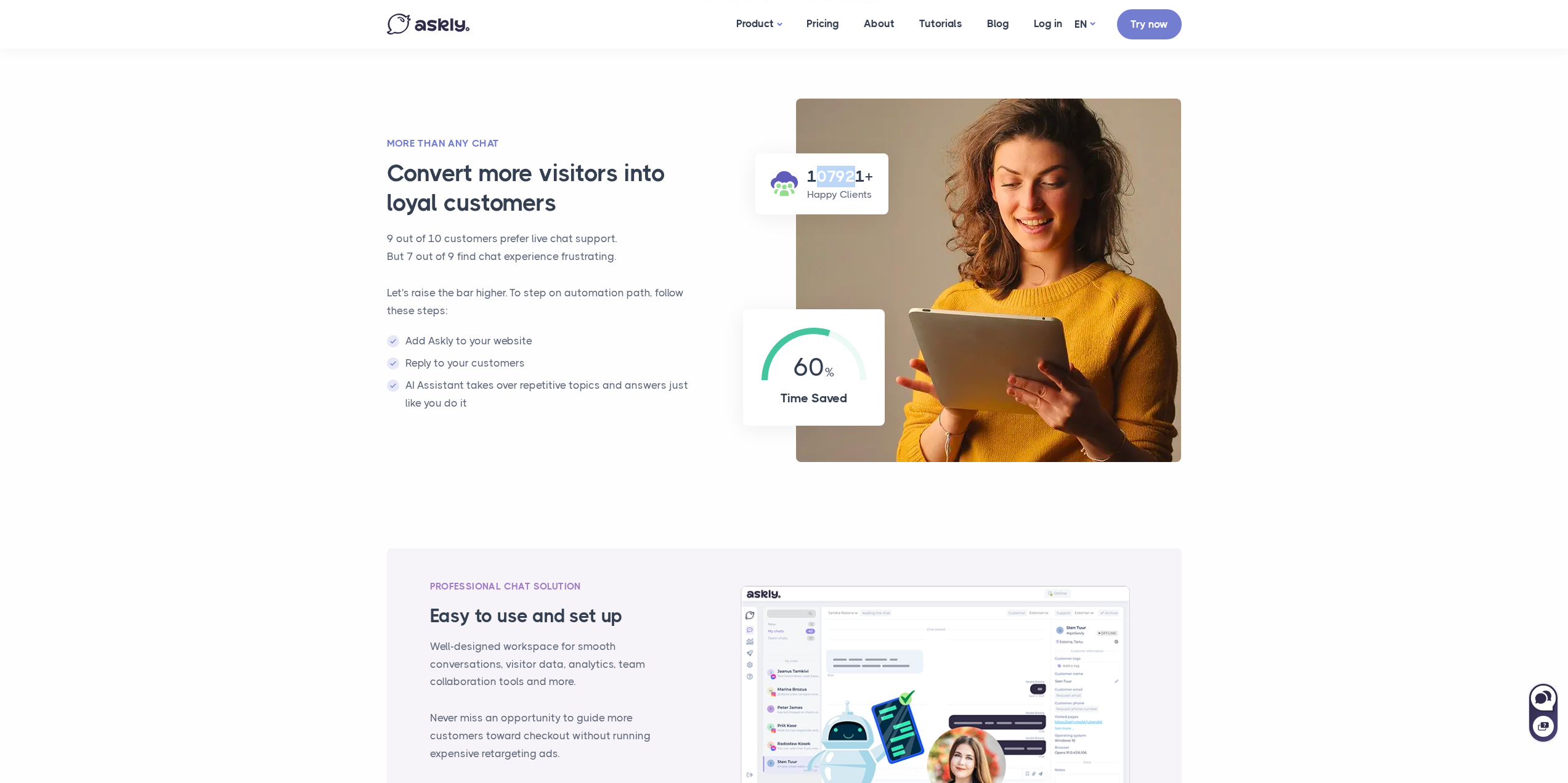
drag, startPoint x: 814, startPoint y: 172, endPoint x: 859, endPoint y: 172, distance: 45.0
click at [859, 172] on h3 "107921+" at bounding box center [840, 177] width 66 height 22
click at [819, 179] on h3 "107921+" at bounding box center [840, 177] width 66 height 22
drag, startPoint x: 812, startPoint y: 179, endPoint x: 832, endPoint y: 177, distance: 20.1
click at [832, 177] on h3 "107921+" at bounding box center [840, 177] width 66 height 22
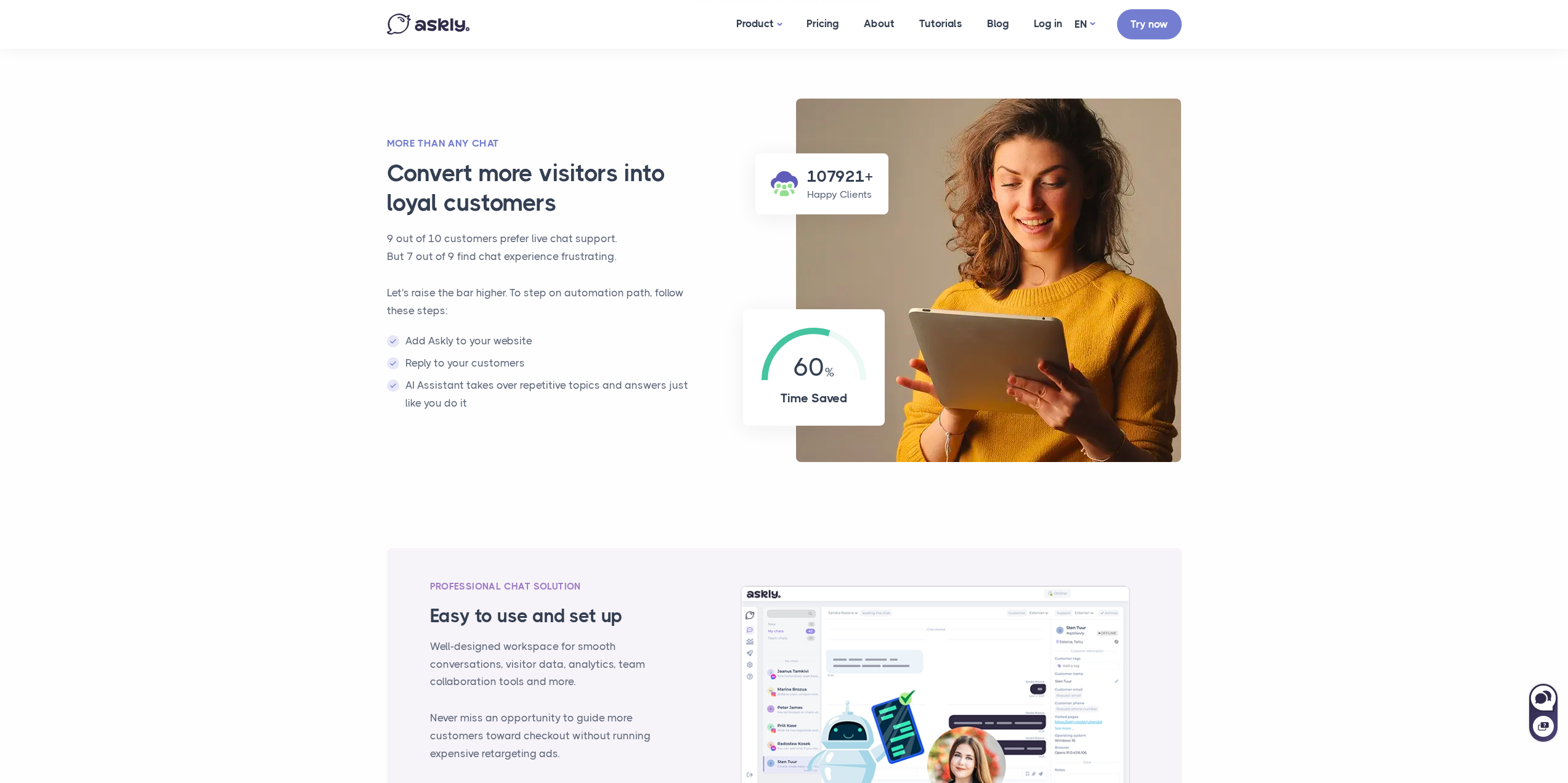
click at [1542, 258] on section "107921+ Happy Clients 60 Time Saved More than any chat Convert more visitors in…" at bounding box center [784, 295] width 1568 height 419
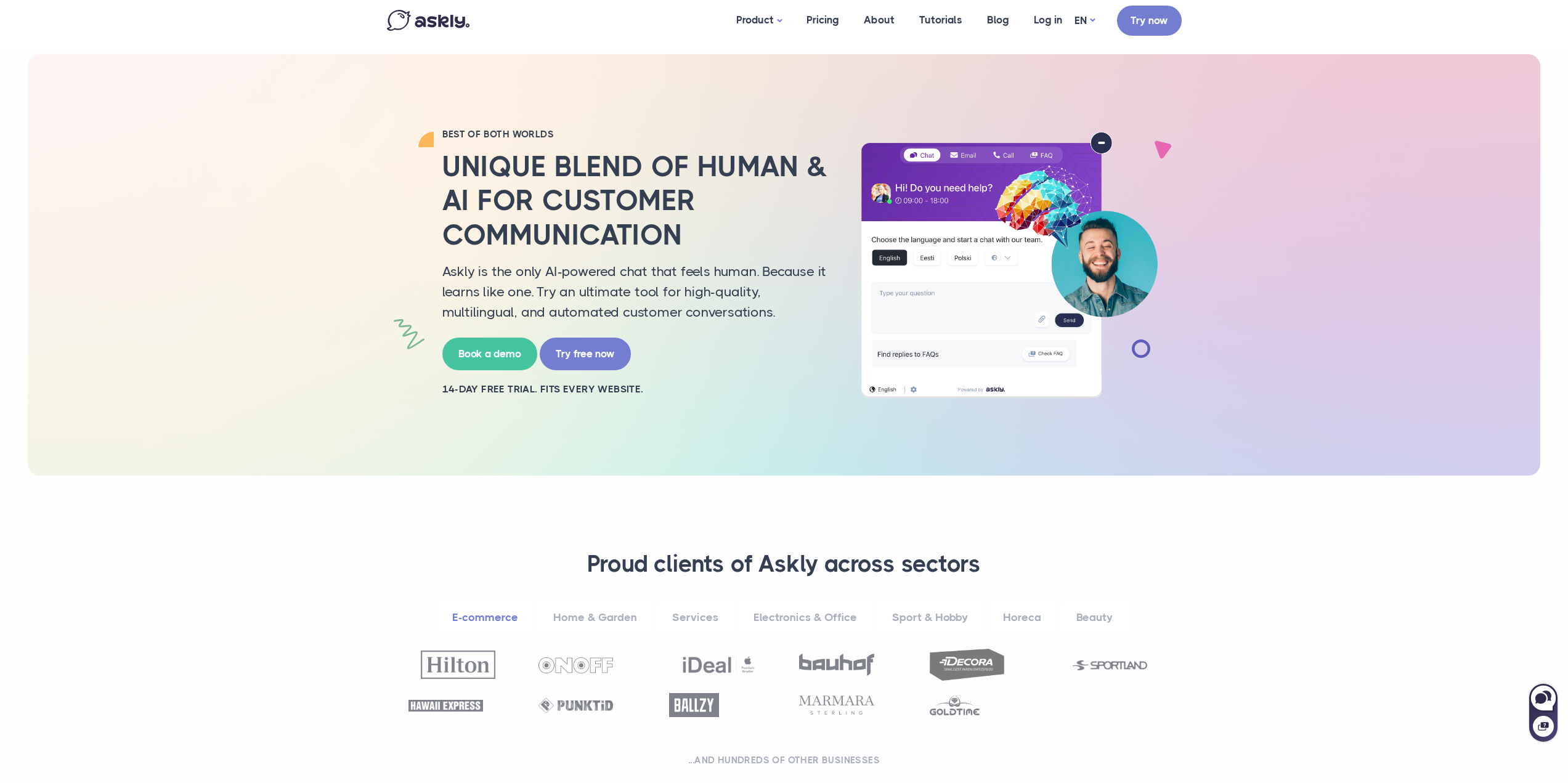
scroll to position [0, 0]
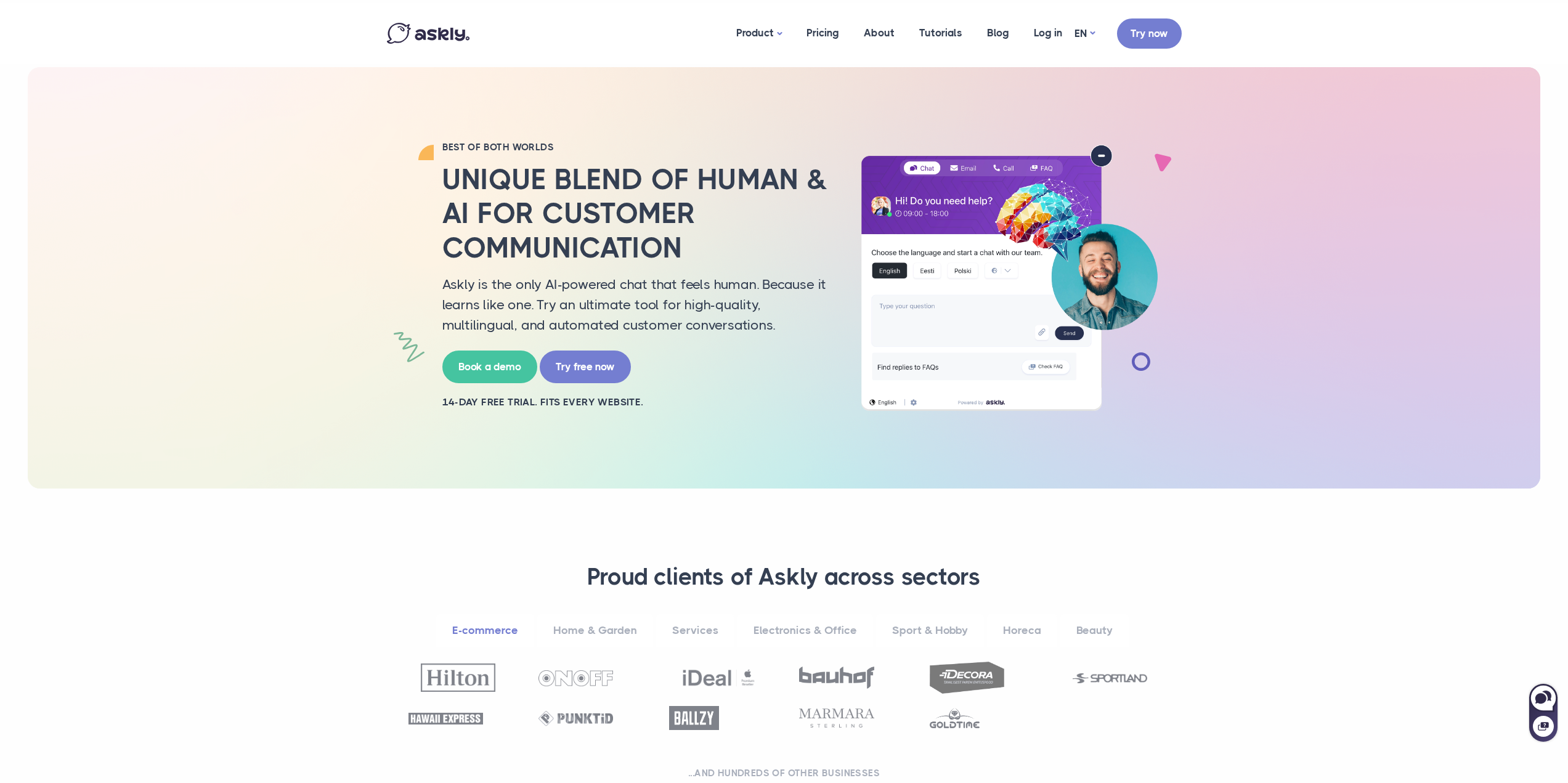
click at [962, 172] on img at bounding box center [1009, 278] width 320 height 266
click at [993, 161] on img at bounding box center [1009, 278] width 320 height 266
click at [1046, 166] on img at bounding box center [1009, 278] width 320 height 266
click at [918, 169] on img at bounding box center [1009, 278] width 320 height 266
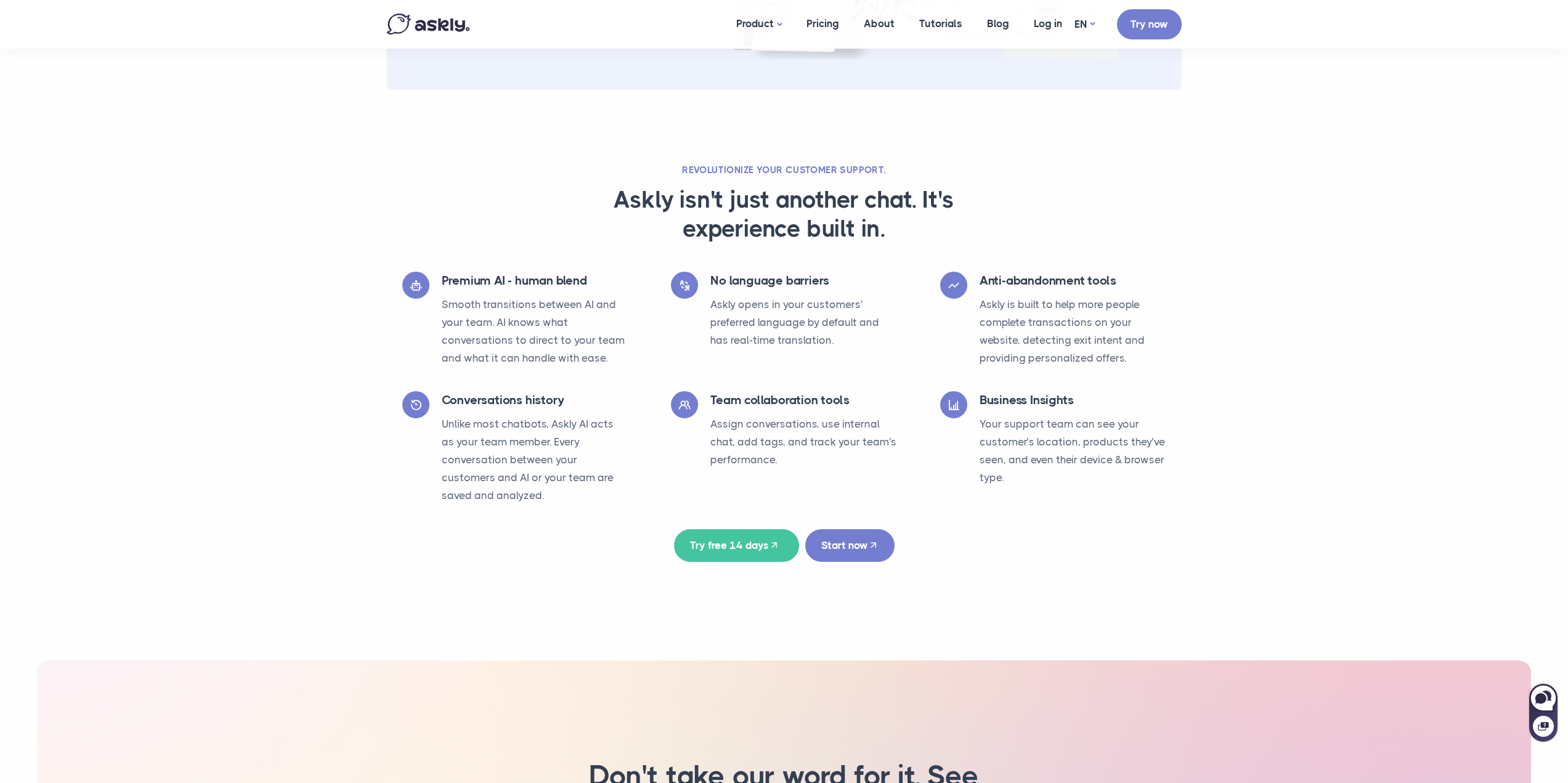
scroll to position [1909, 0]
